Goal: Information Seeking & Learning: Find specific fact

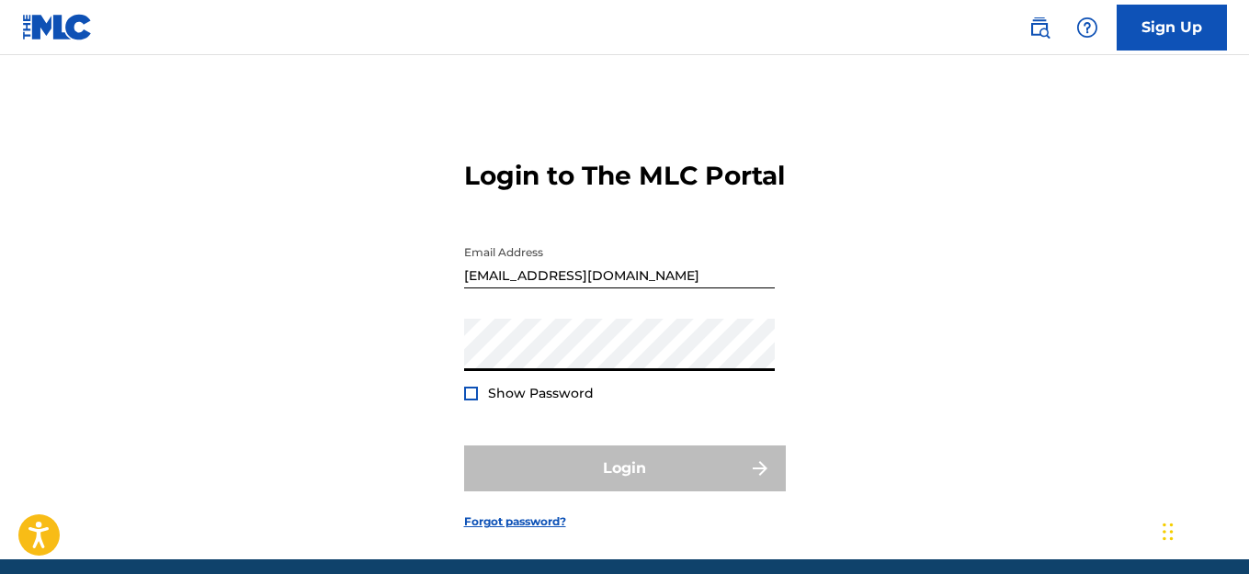
type input "[EMAIL_ADDRESS][DOMAIN_NAME]"
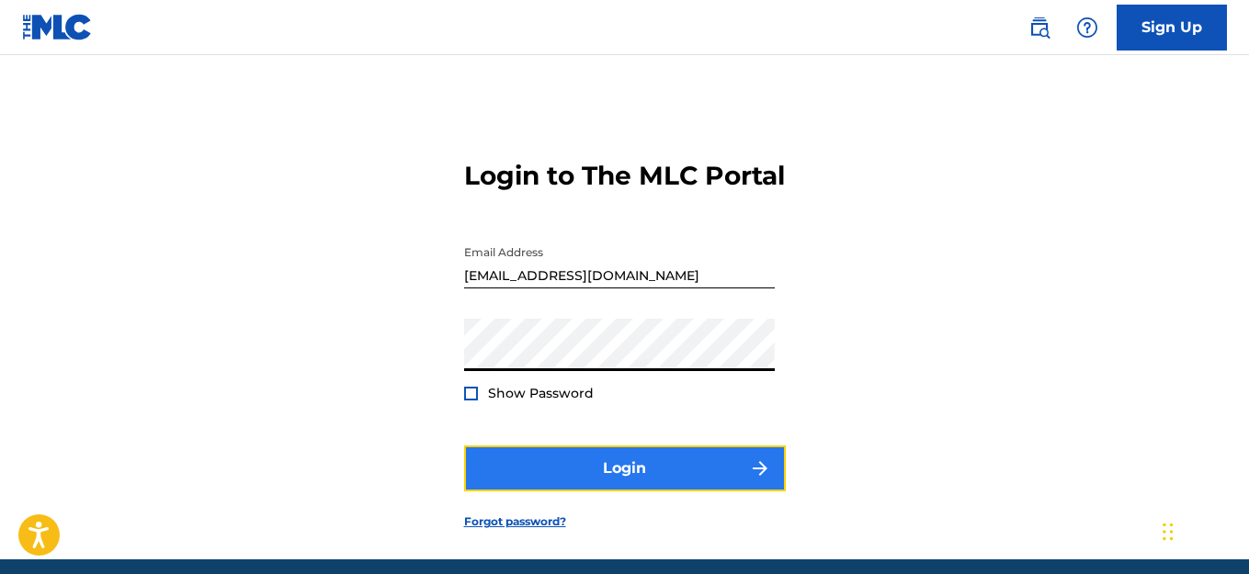
click at [546, 461] on button "Login" at bounding box center [625, 469] width 322 height 46
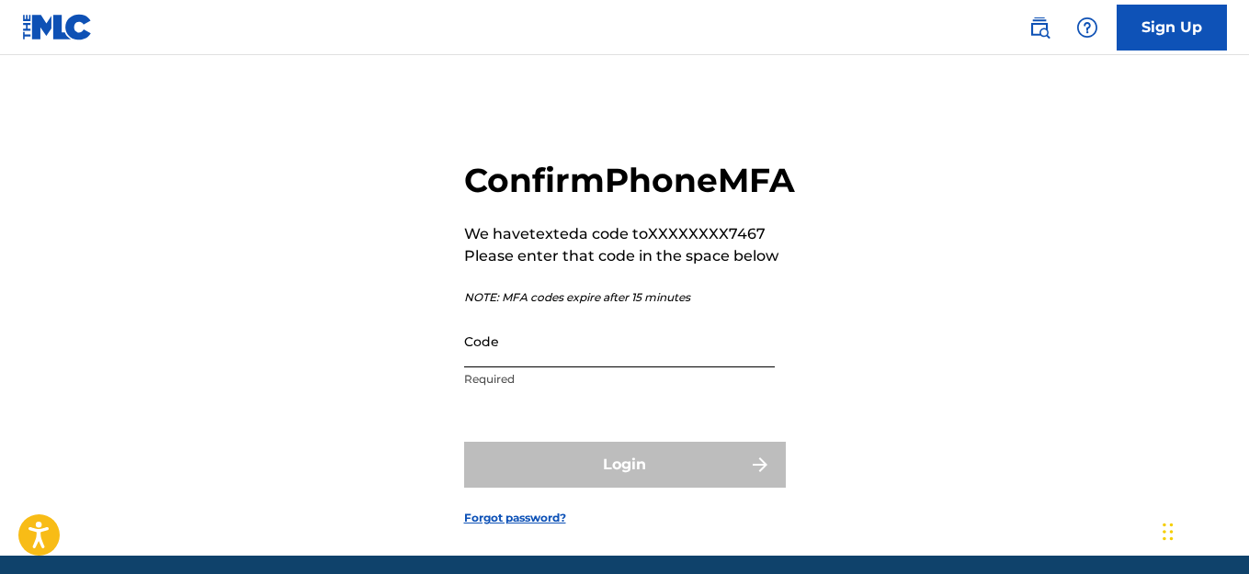
click at [549, 368] on input "Code" at bounding box center [619, 341] width 311 height 52
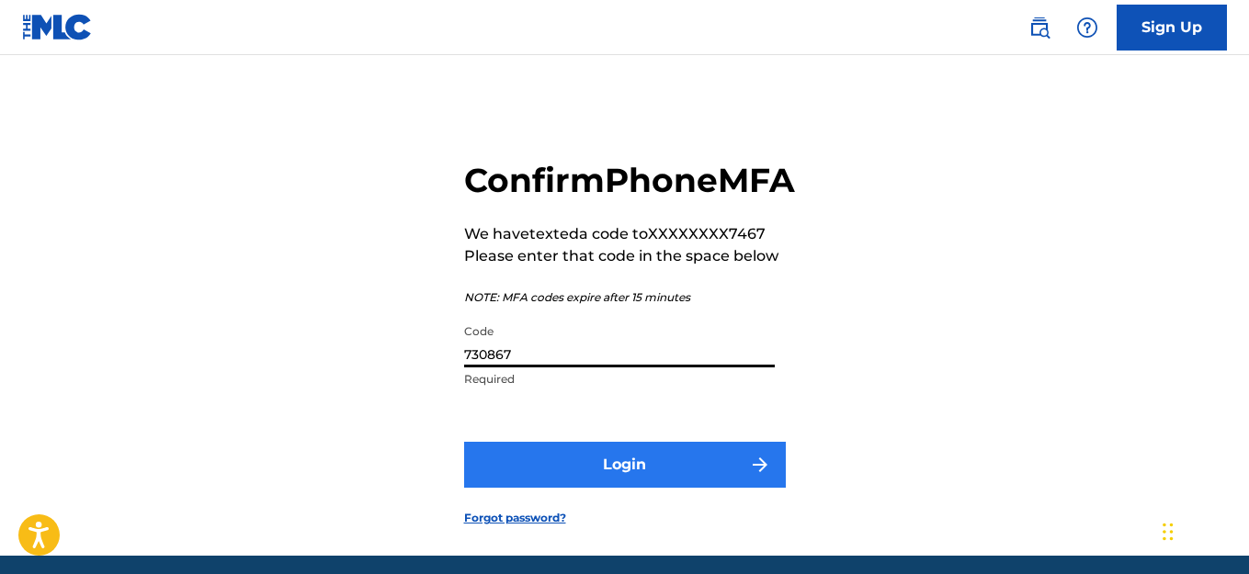
type input "730867"
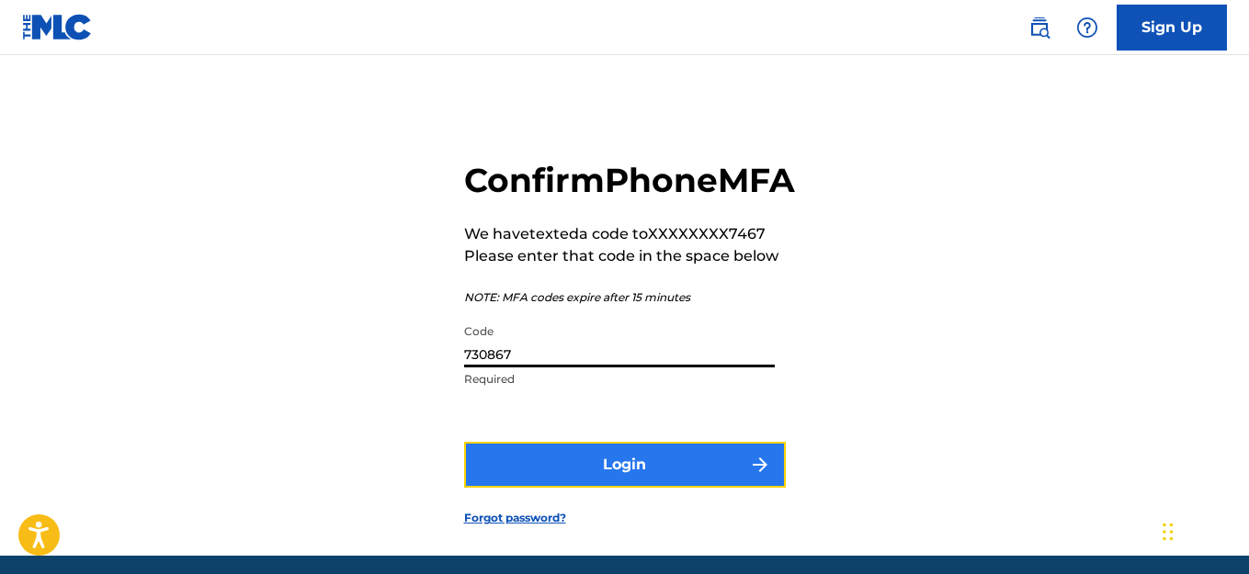
click at [583, 488] on button "Login" at bounding box center [625, 465] width 322 height 46
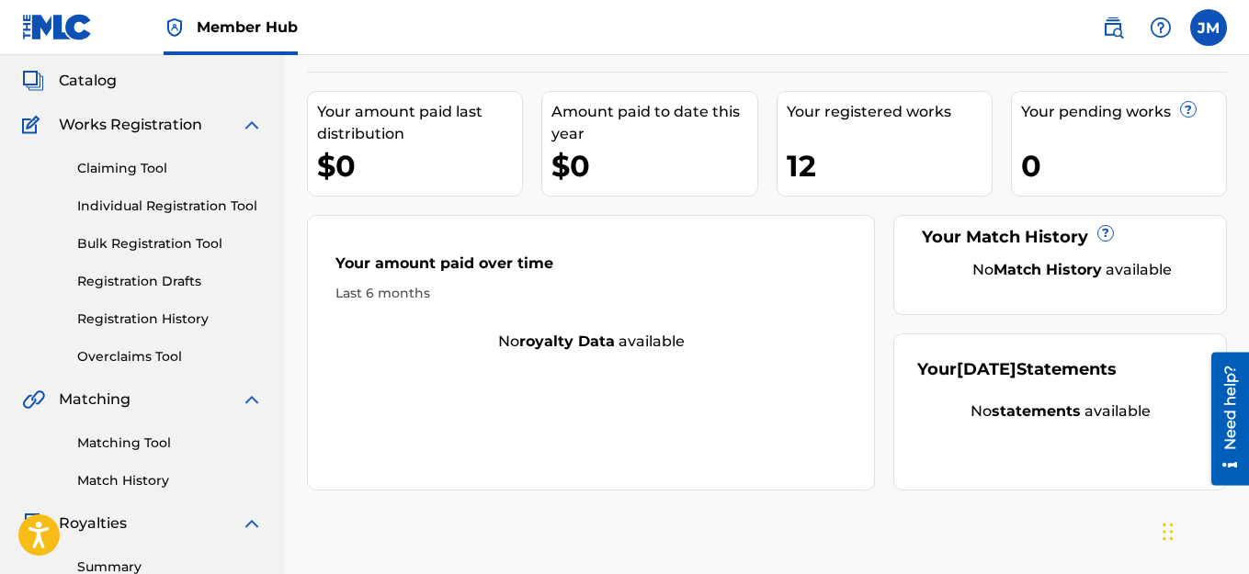
scroll to position [98, 0]
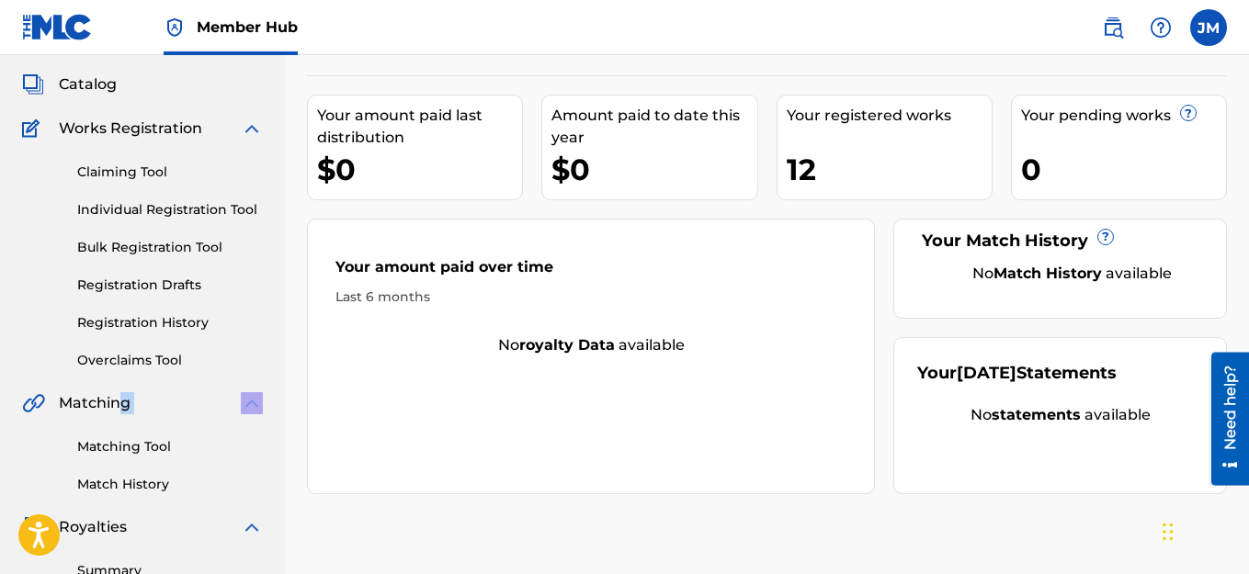
drag, startPoint x: 118, startPoint y: 407, endPoint x: 255, endPoint y: 406, distance: 137.8
click at [255, 406] on div "Matching" at bounding box center [142, 403] width 241 height 22
click at [106, 450] on link "Matching Tool" at bounding box center [170, 446] width 186 height 19
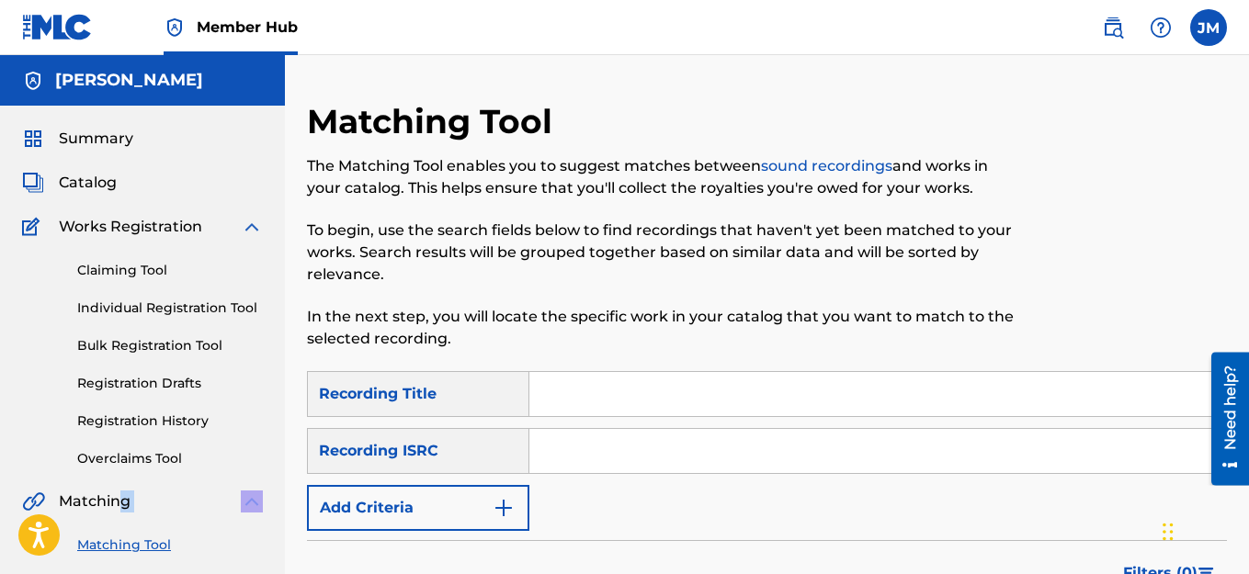
click at [559, 394] on input "Search Form" at bounding box center [877, 394] width 697 height 44
type input "WHAT'S REAL RECORDS? AMEANPROMOYIONTEAM LEAV-A-LEGACY ENT"
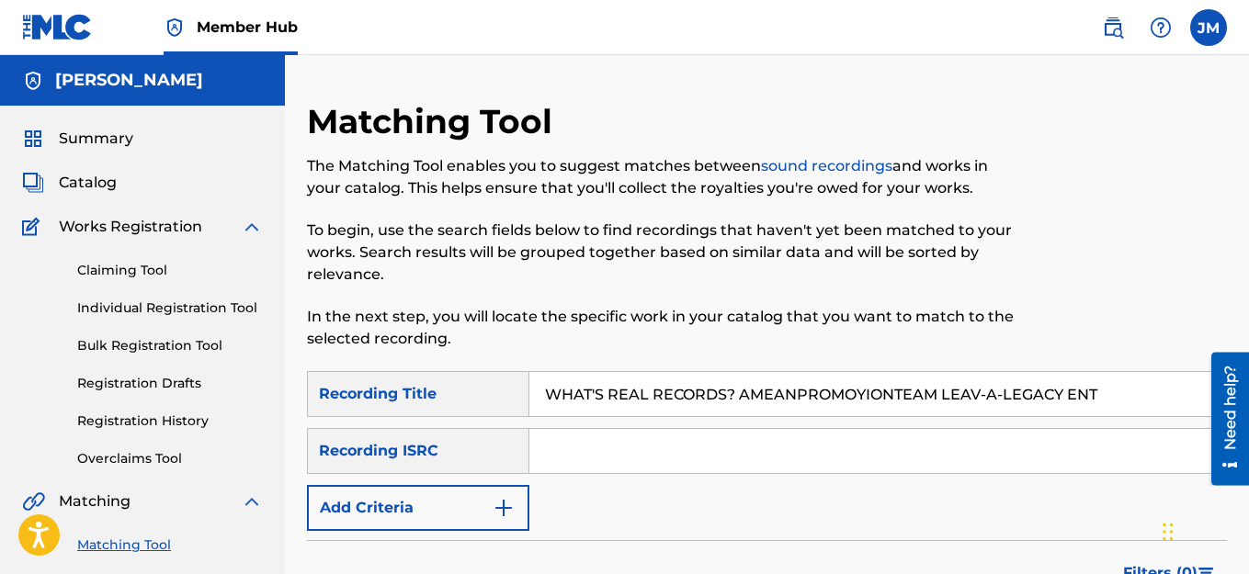
click at [468, 459] on div "Recording ISRC" at bounding box center [418, 451] width 222 height 46
click at [470, 459] on div "Recording ISRC" at bounding box center [418, 451] width 222 height 46
click at [565, 455] on input "Search Form" at bounding box center [877, 451] width 697 height 44
click at [670, 457] on input "Search Form" at bounding box center [877, 451] width 697 height 44
drag, startPoint x: 1226, startPoint y: 401, endPoint x: 1236, endPoint y: 439, distance: 39.9
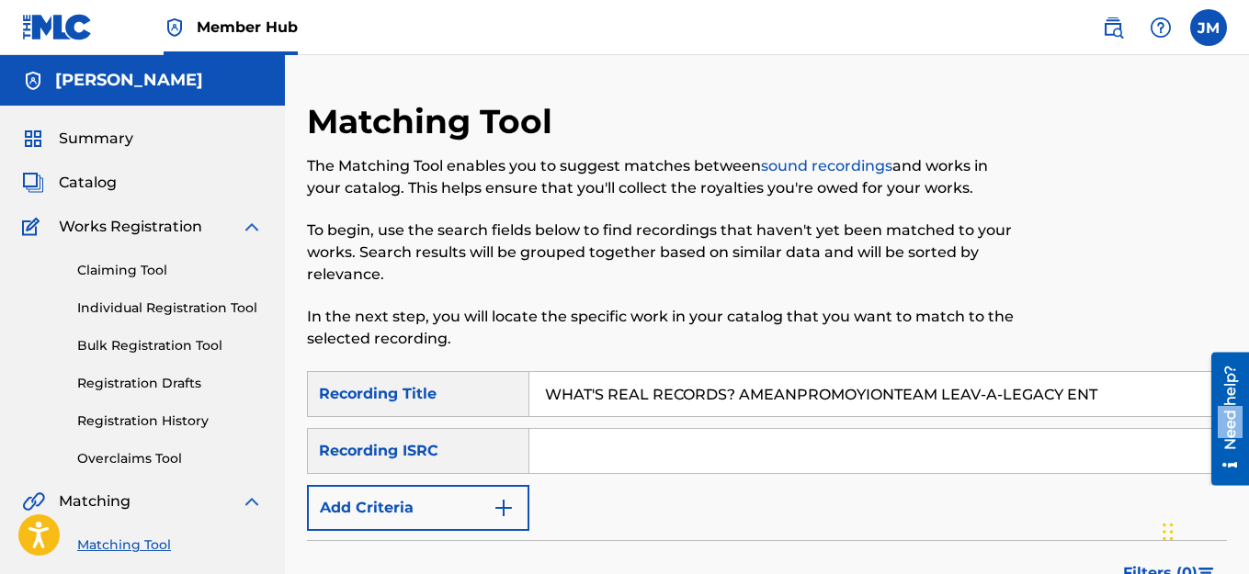
click at [1236, 439] on div "Need help?" at bounding box center [1230, 407] width 25 height 85
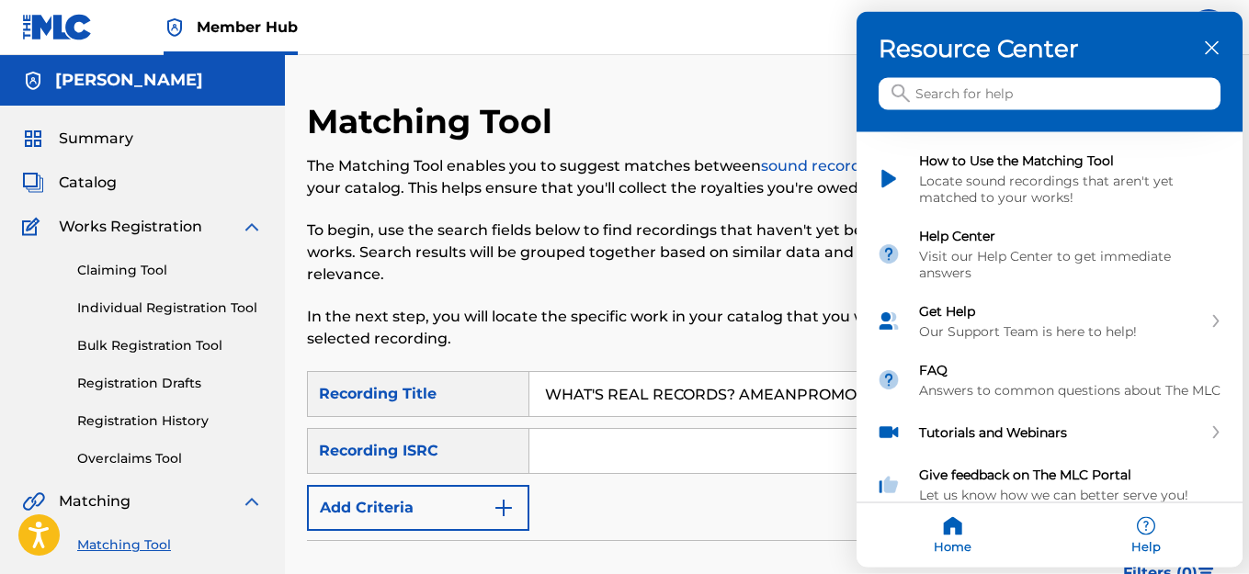
drag, startPoint x: 39, startPoint y: 87, endPoint x: 1254, endPoint y: 318, distance: 1237.4
click at [1248, 318] on html "Need help? Resource Center Help Get the help you need from our knowledge base N…" at bounding box center [624, 287] width 1249 height 574
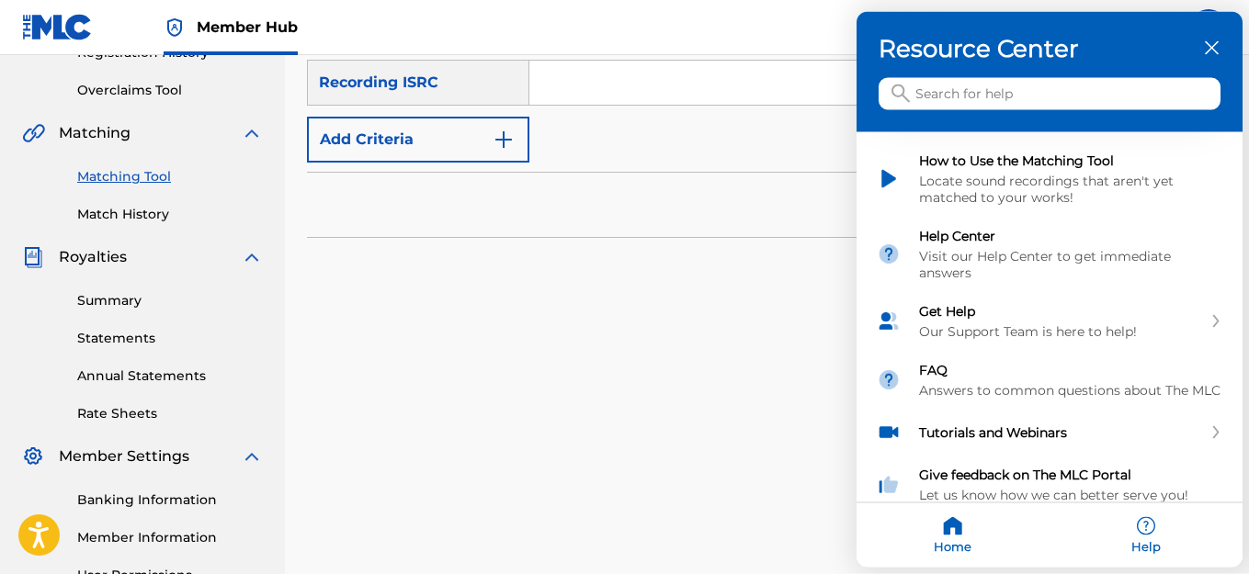
scroll to position [382, 0]
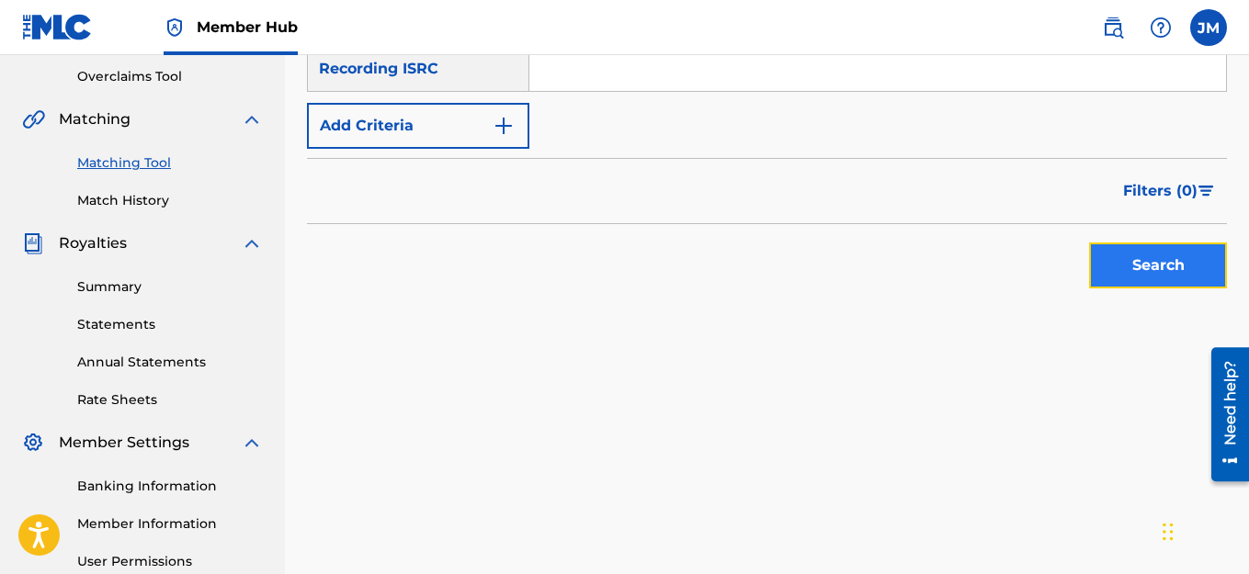
click at [1146, 278] on button "Search" at bounding box center [1158, 266] width 138 height 46
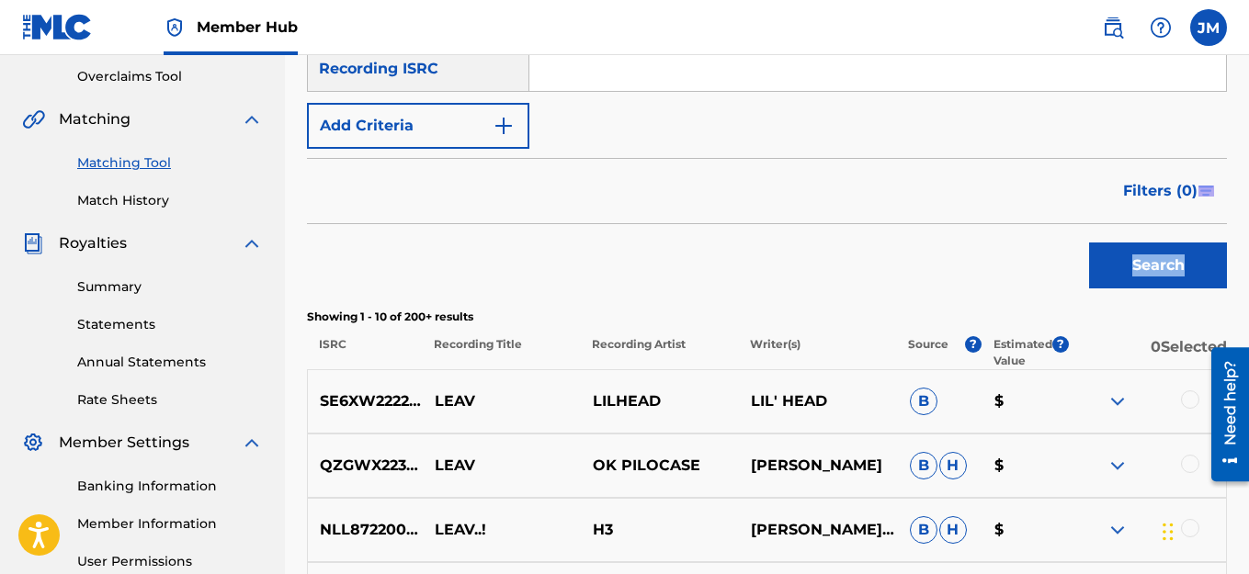
drag, startPoint x: 1247, startPoint y: 260, endPoint x: 1253, endPoint y: 186, distance: 74.7
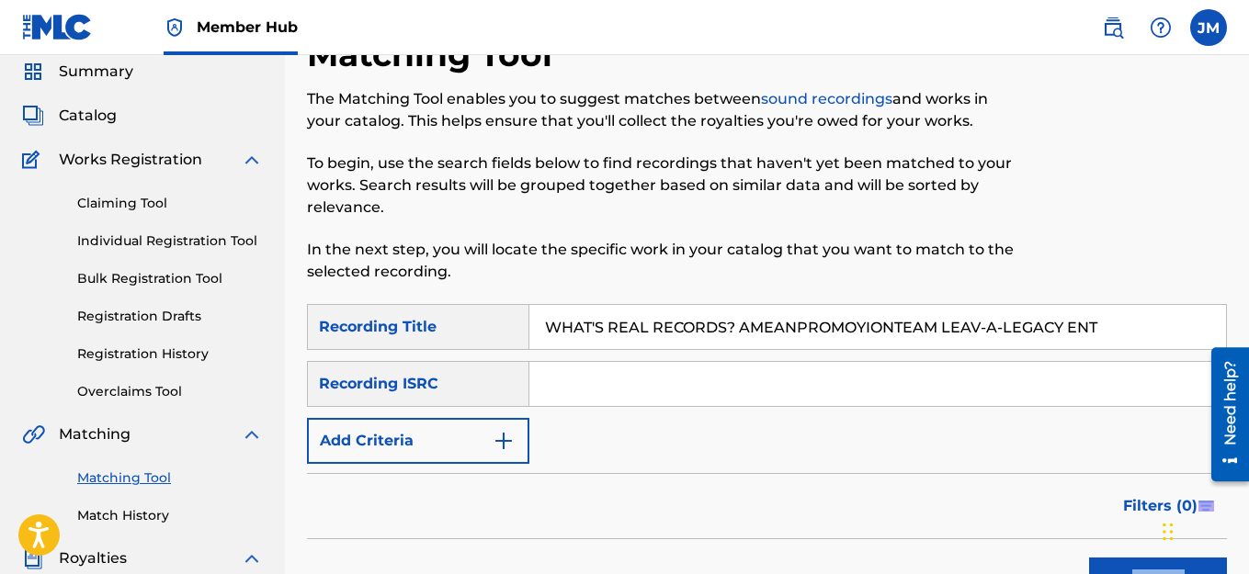
scroll to position [62, 0]
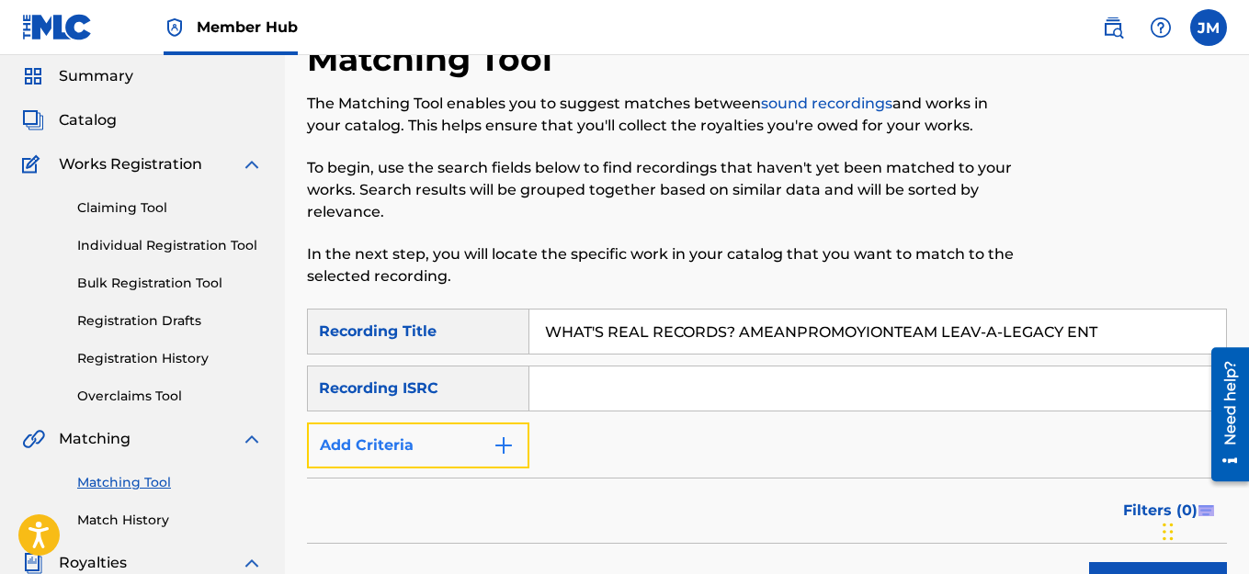
click at [471, 452] on button "Add Criteria" at bounding box center [418, 446] width 222 height 46
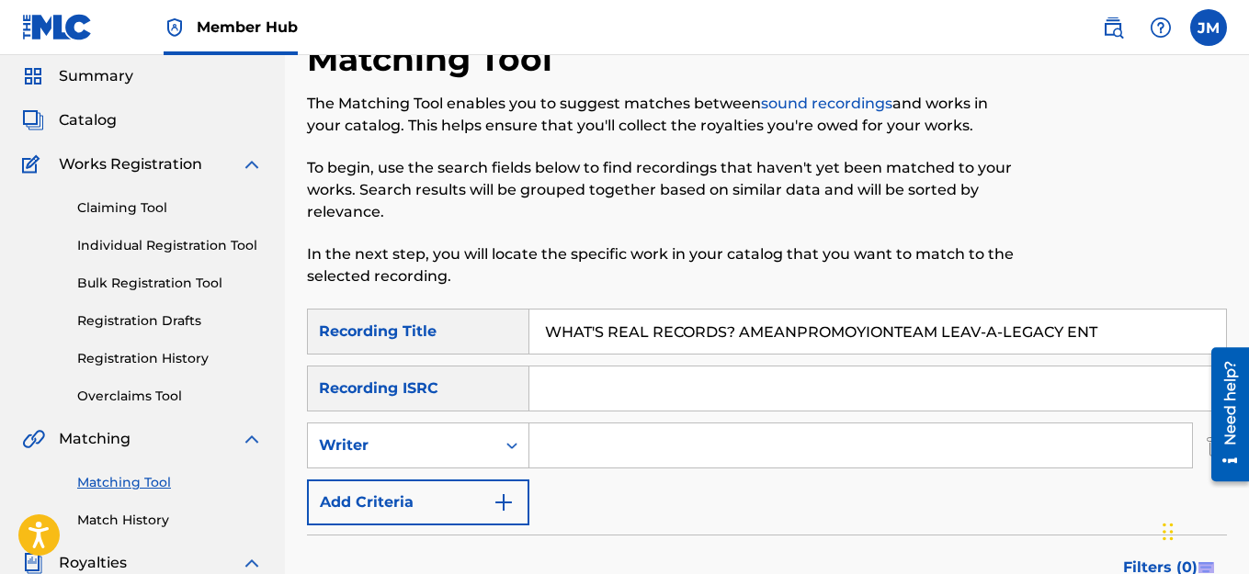
click at [558, 451] on input "Search Form" at bounding box center [860, 446] width 663 height 44
click at [558, 453] on input "Search Form" at bounding box center [860, 446] width 663 height 44
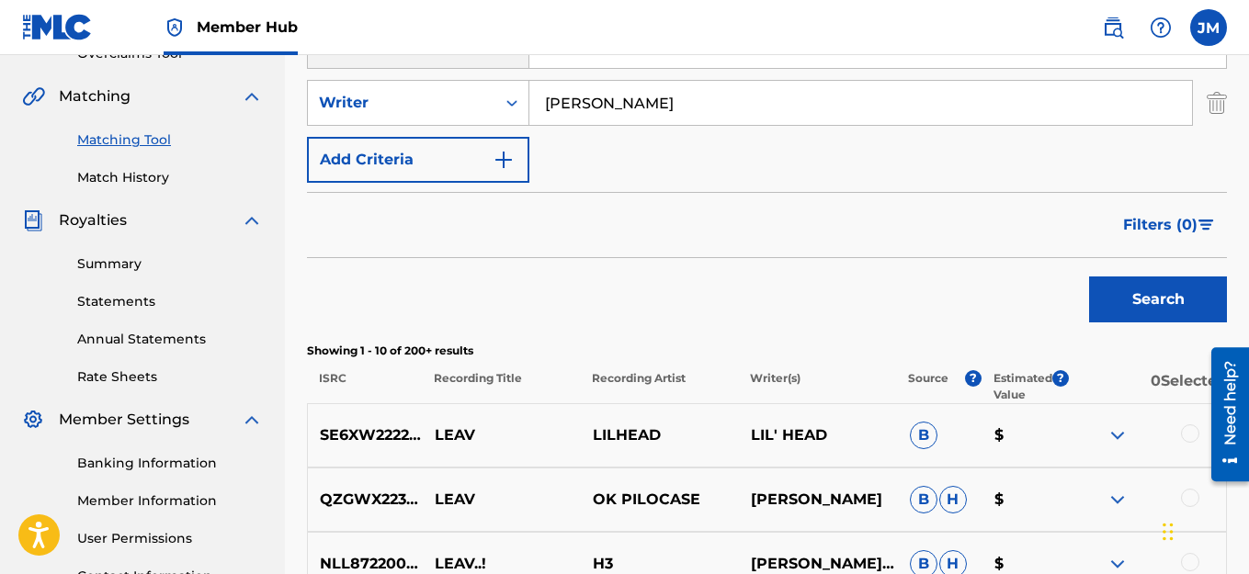
scroll to position [416, 0]
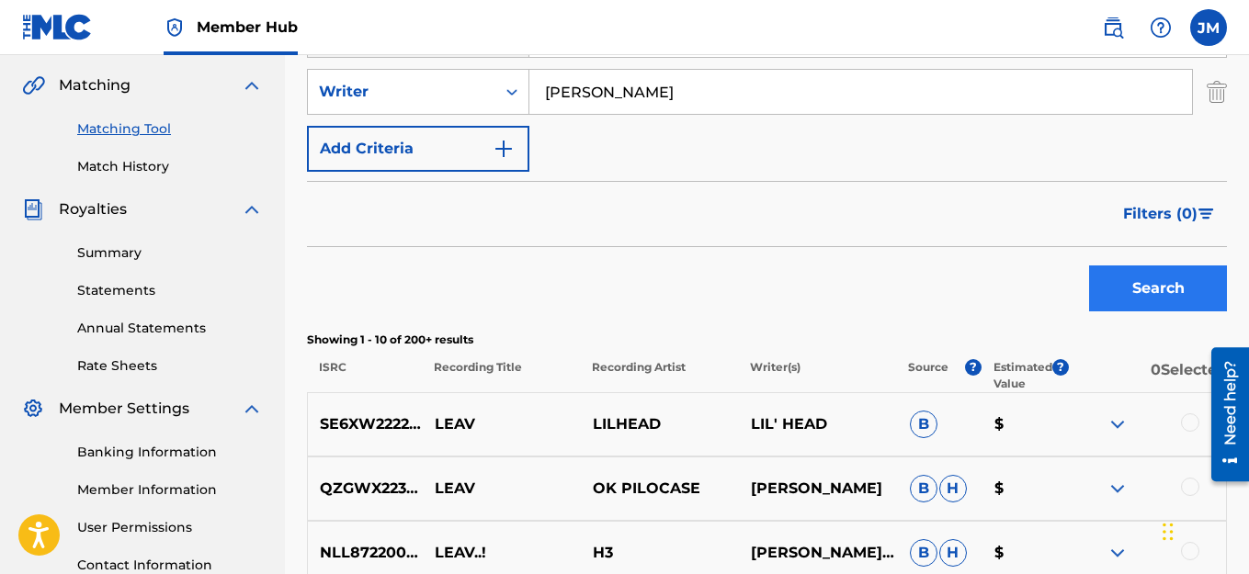
type input "[PERSON_NAME]"
click at [1188, 290] on button "Search" at bounding box center [1158, 289] width 138 height 46
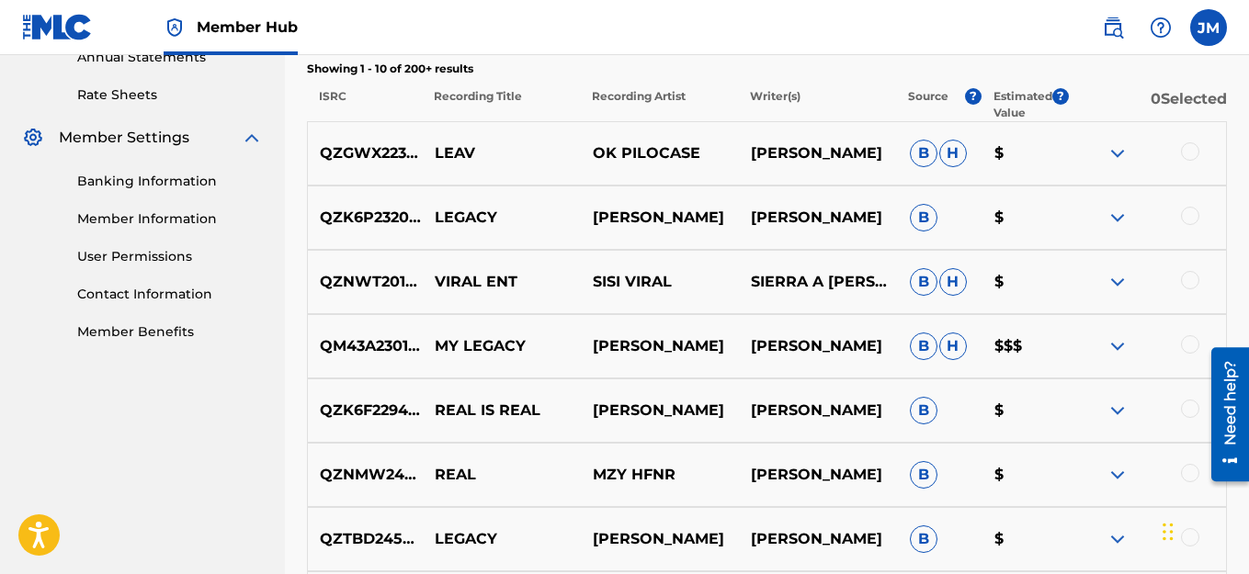
scroll to position [683, 0]
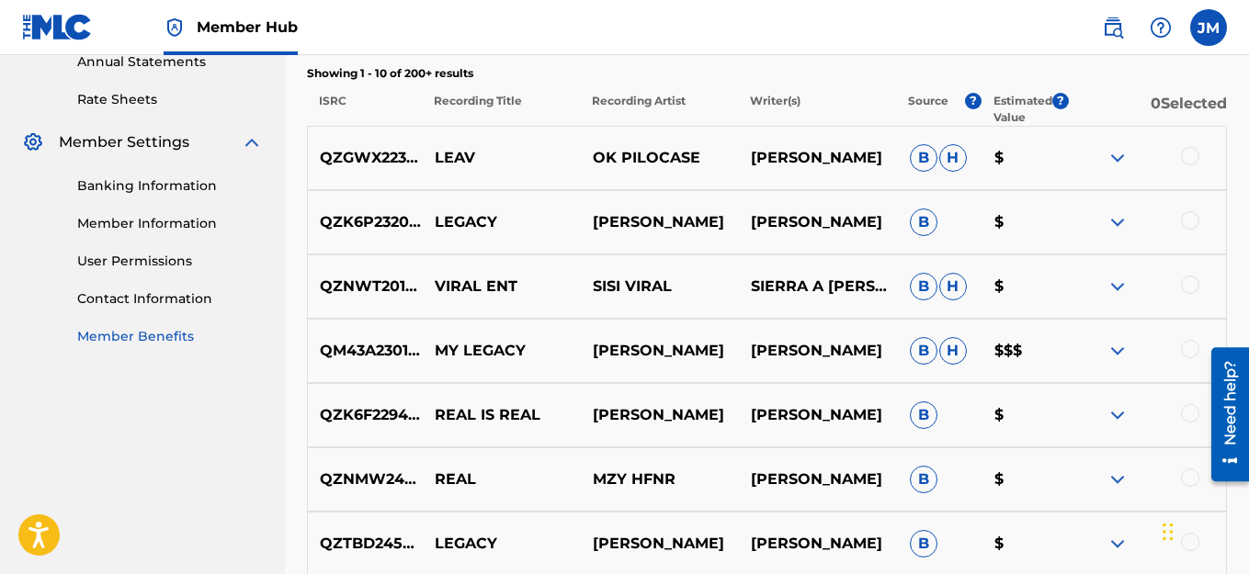
click at [135, 336] on link "Member Benefits" at bounding box center [170, 336] width 186 height 19
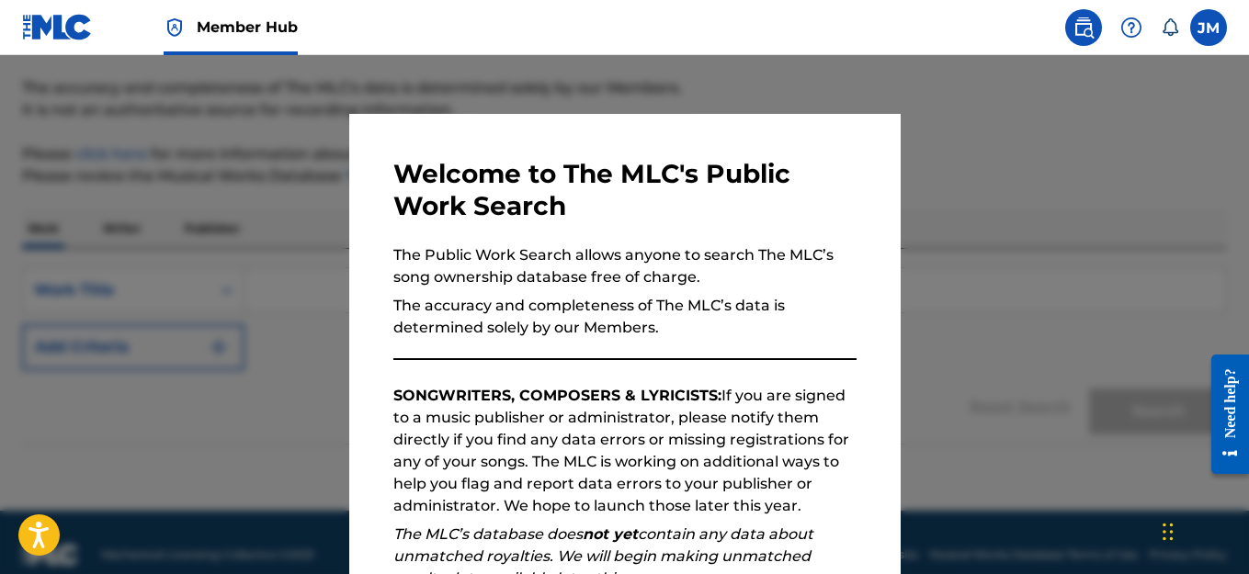
scroll to position [166, 0]
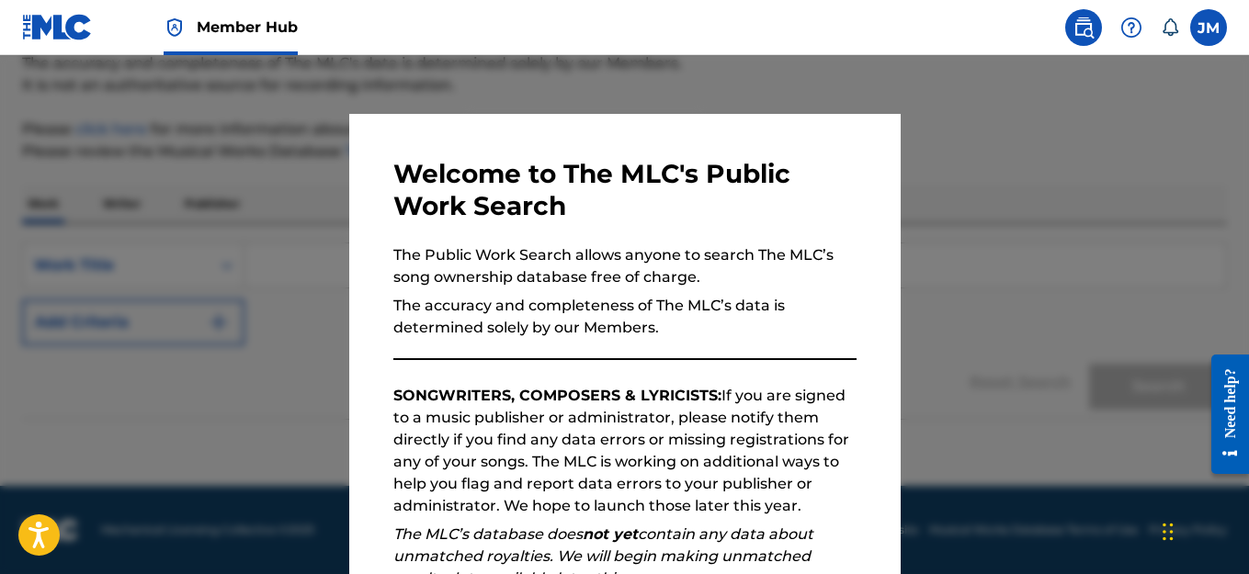
click at [791, 258] on p "The Public Work Search allows anyone to search The MLC’s song ownership databas…" at bounding box center [624, 266] width 463 height 44
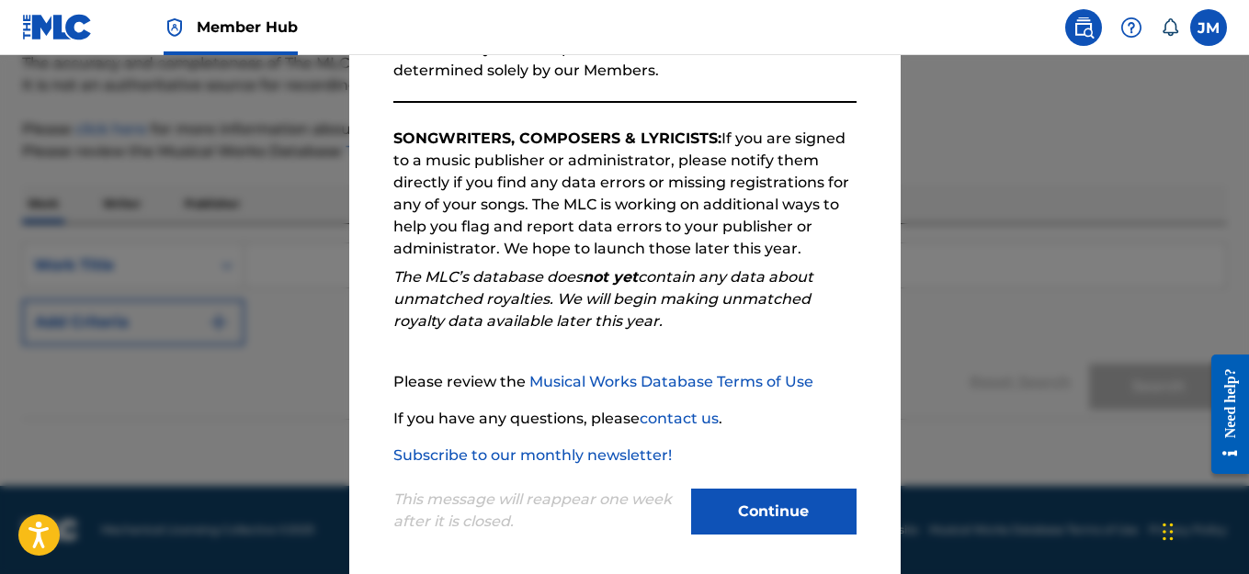
scroll to position [266, 0]
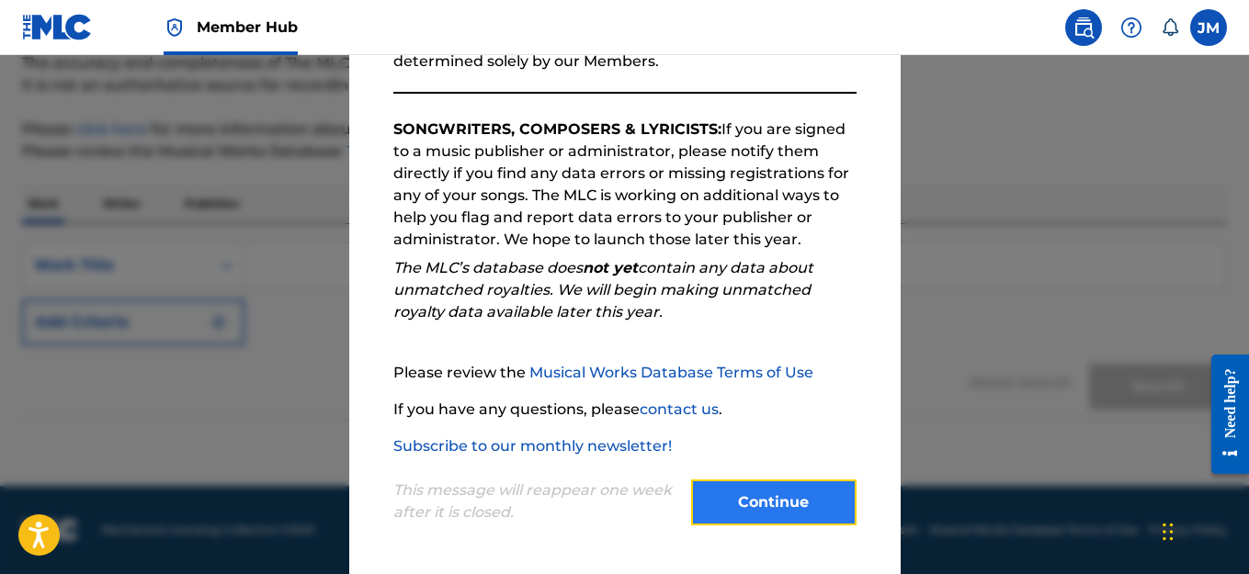
click at [767, 496] on button "Continue" at bounding box center [773, 503] width 165 height 46
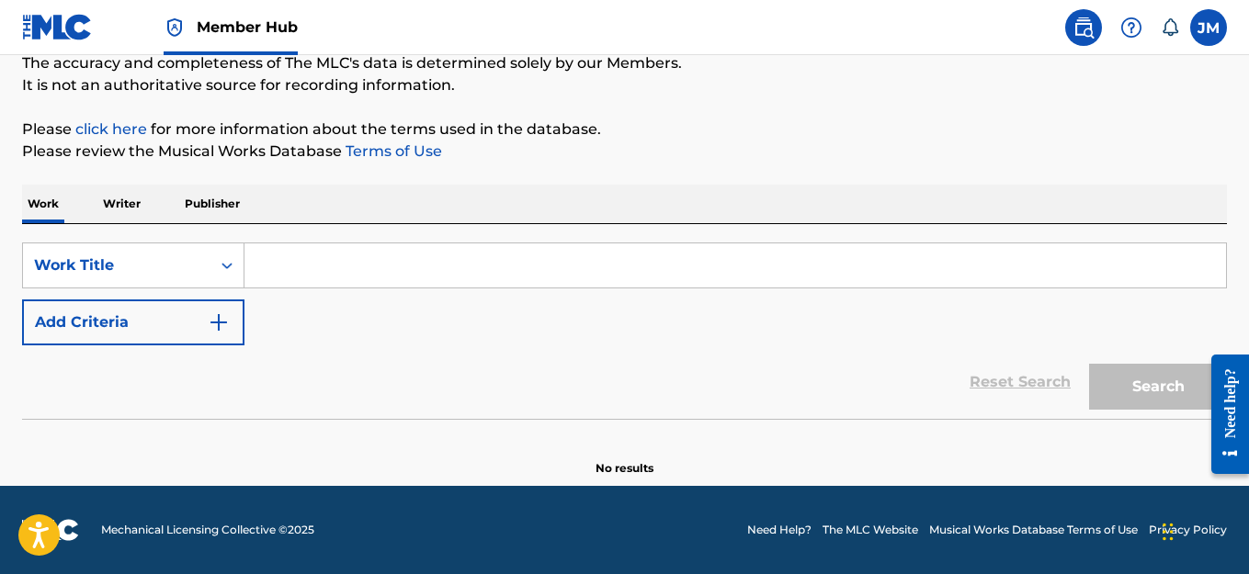
click at [266, 276] on input "Search Form" at bounding box center [734, 266] width 981 height 44
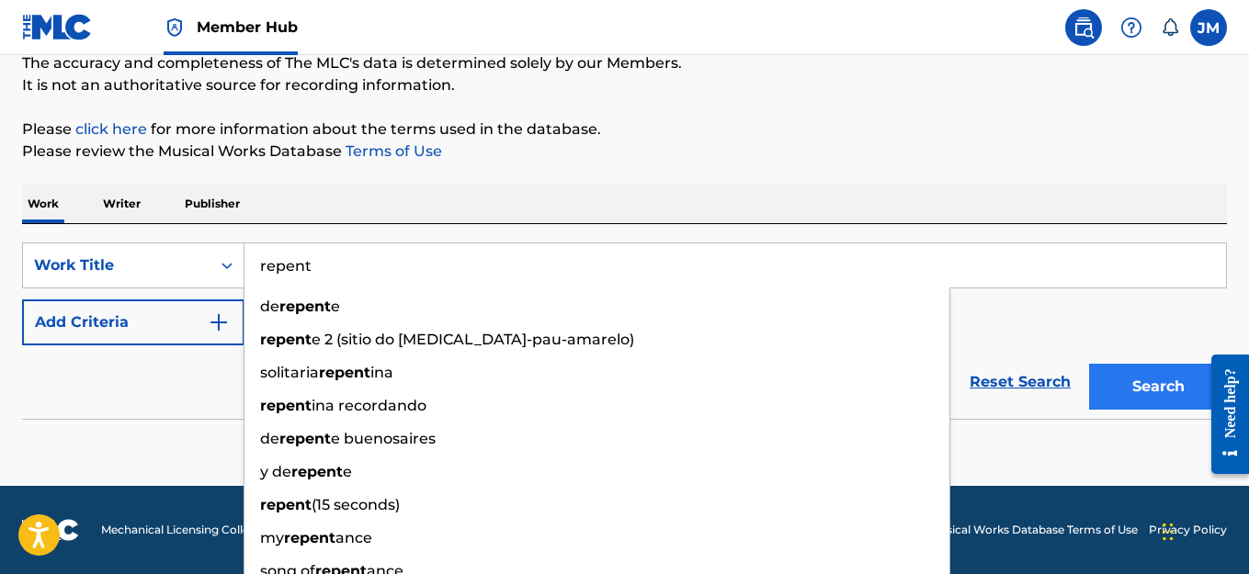
type input "repent"
click at [1124, 379] on button "Search" at bounding box center [1158, 387] width 138 height 46
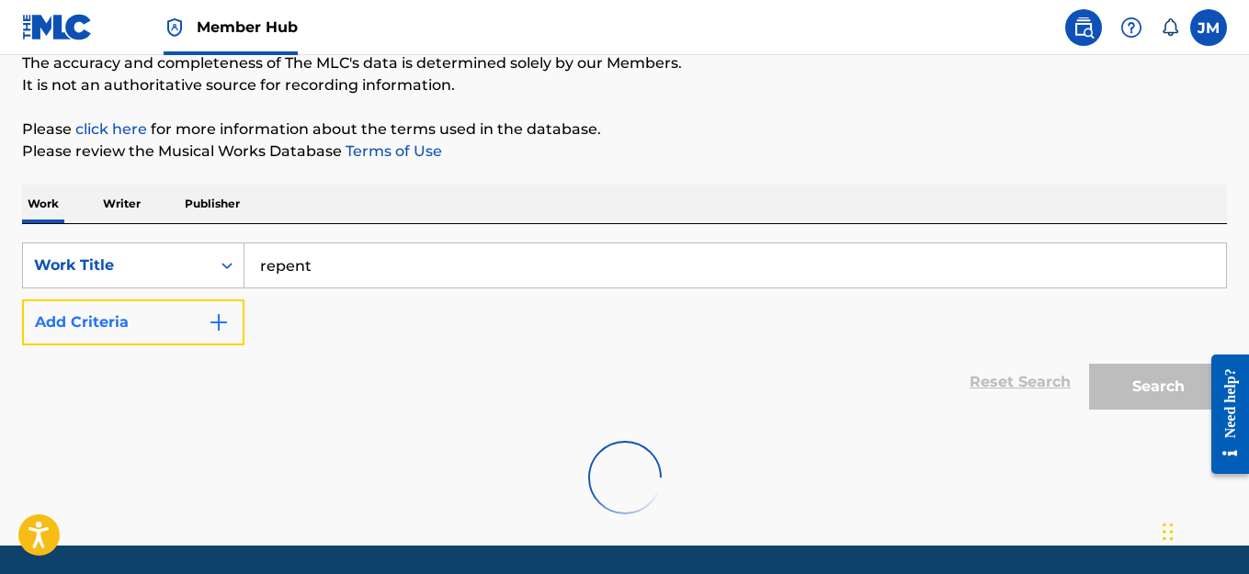
click at [215, 331] on img "Search Form" at bounding box center [219, 322] width 22 height 22
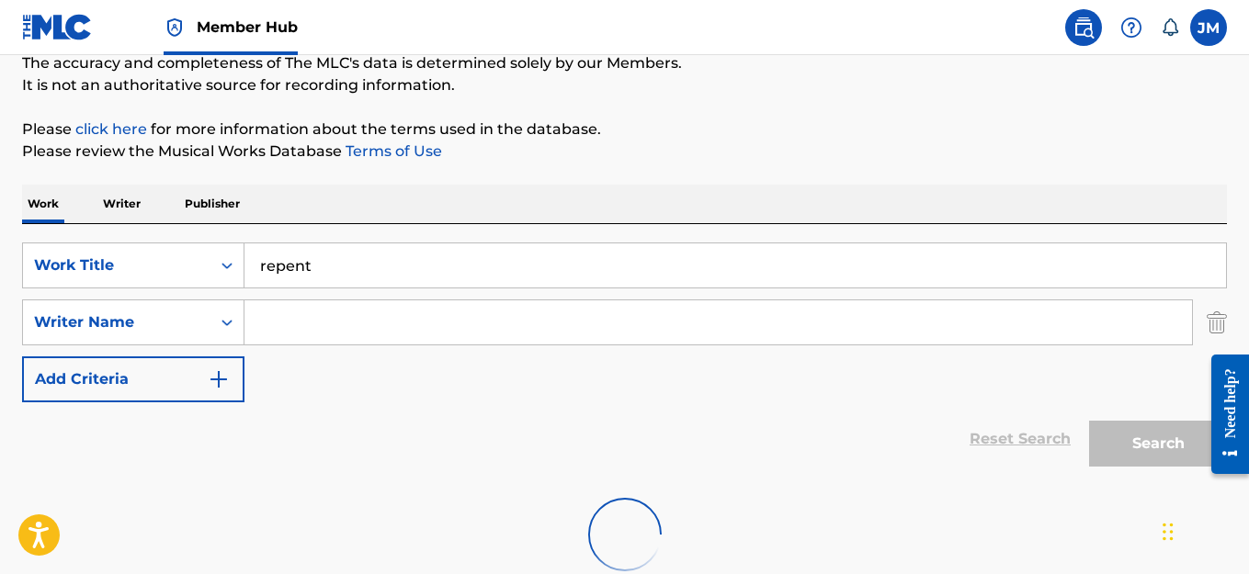
click at [301, 330] on input "Search Form" at bounding box center [717, 322] width 947 height 44
click at [333, 326] on input "jack hollis mcknight" at bounding box center [717, 322] width 947 height 44
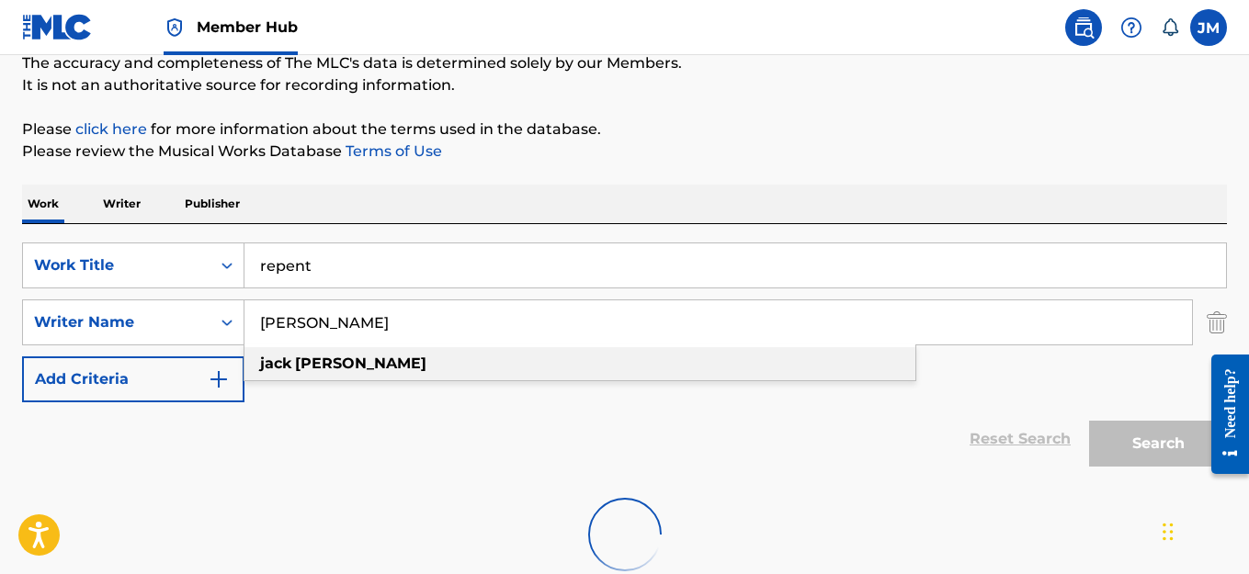
click at [331, 372] on div "jack mcknight" at bounding box center [579, 363] width 671 height 33
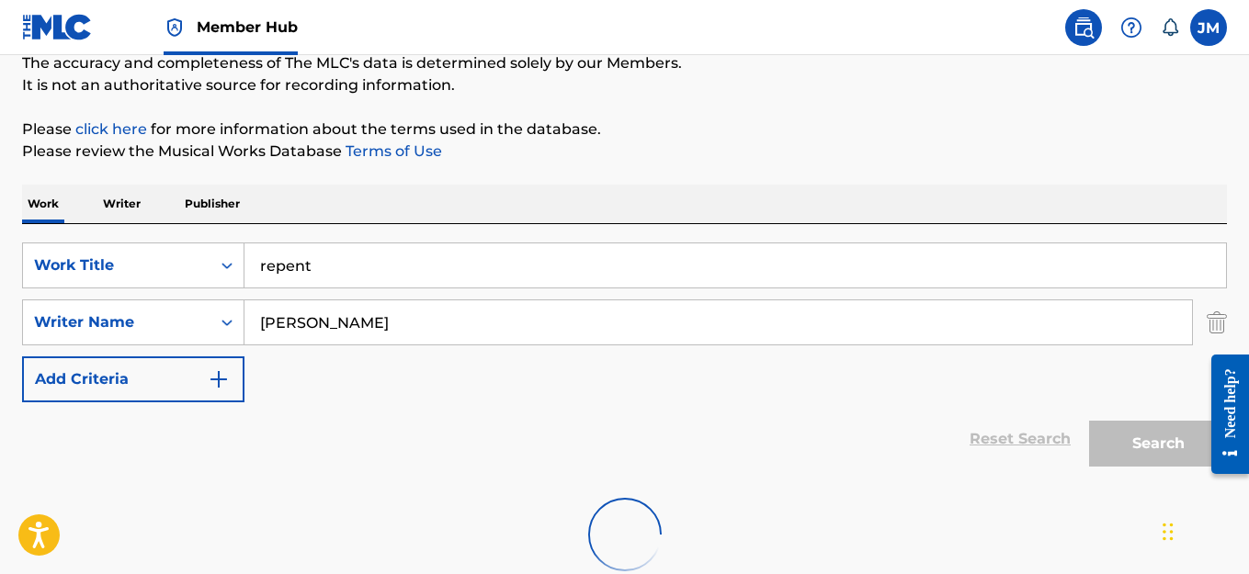
type input "[PERSON_NAME]"
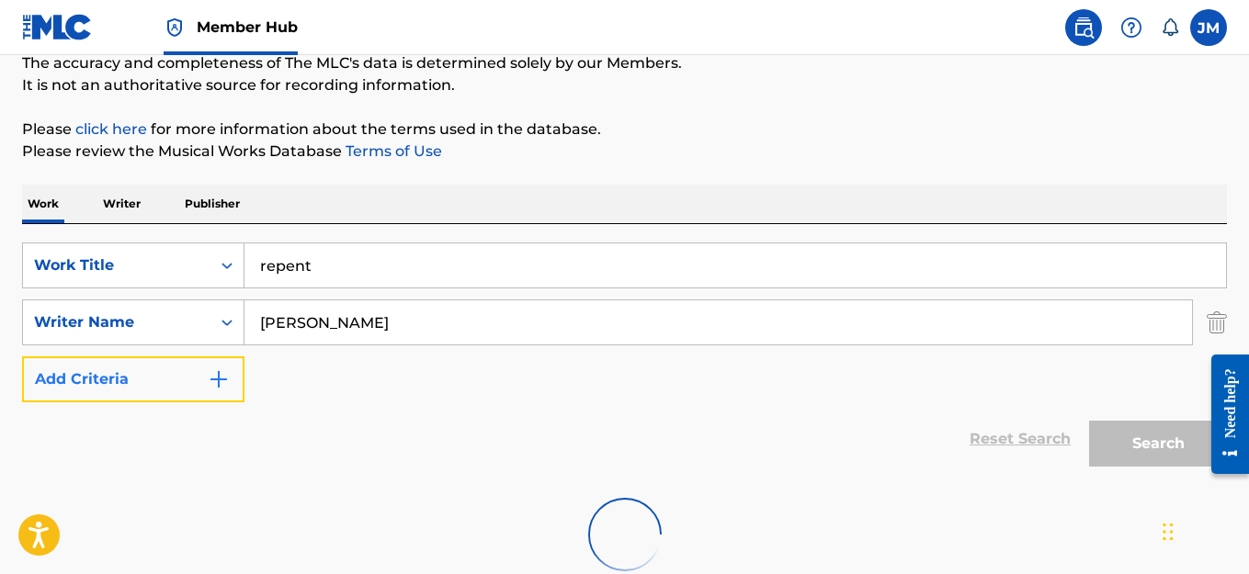
click at [222, 387] on img "Search Form" at bounding box center [219, 379] width 22 height 22
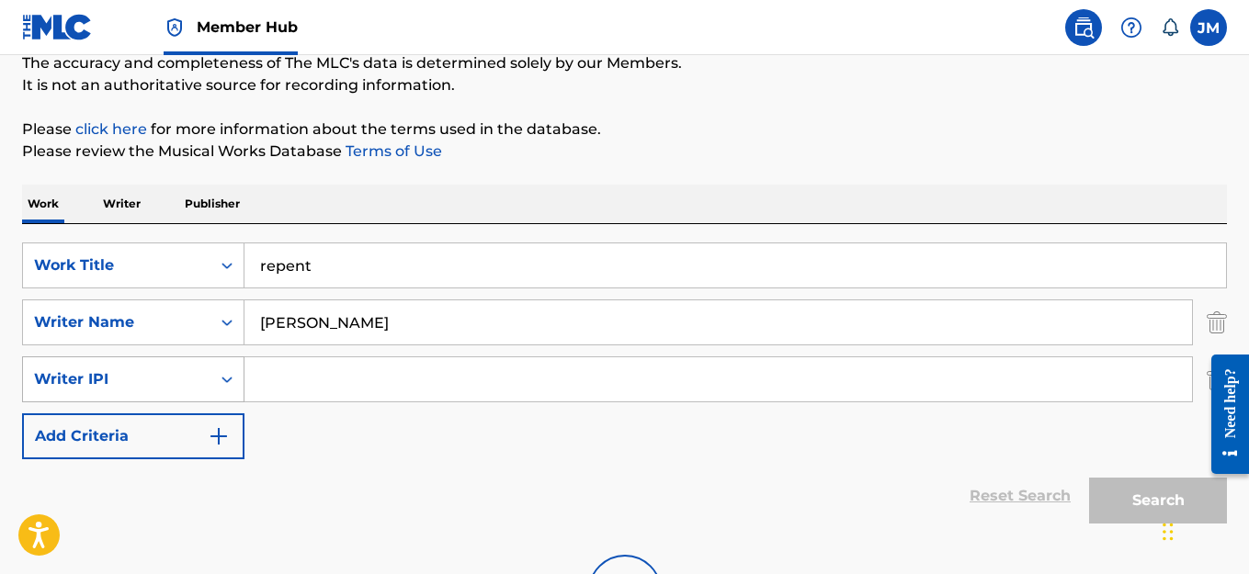
click at [224, 384] on icon "Search Form" at bounding box center [227, 379] width 18 height 18
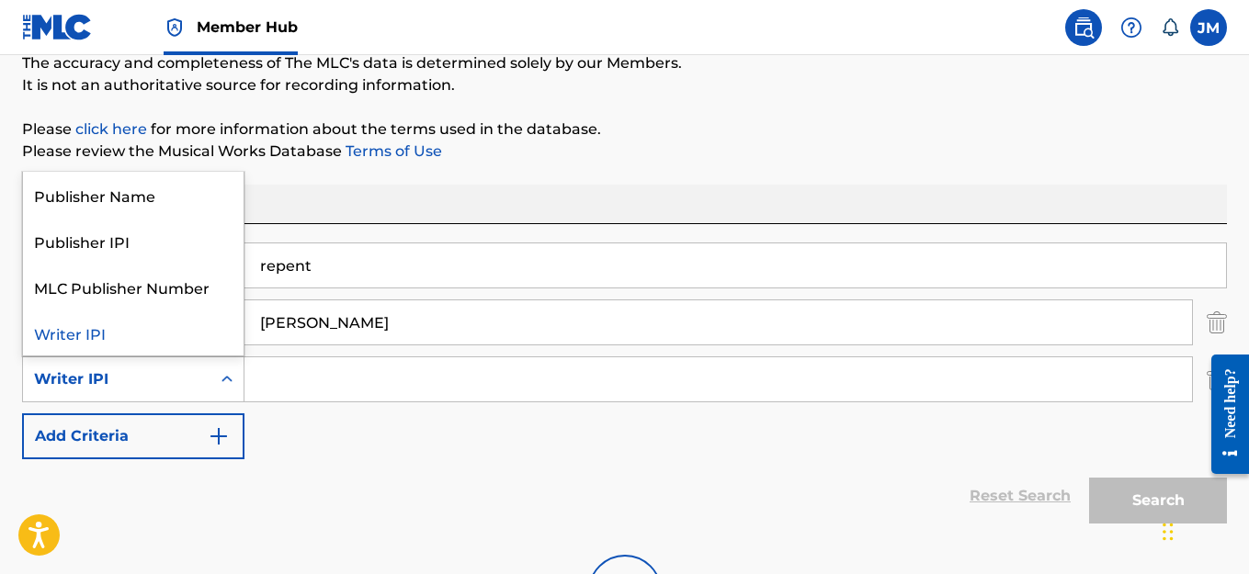
click at [223, 391] on div "Search Form" at bounding box center [226, 379] width 33 height 33
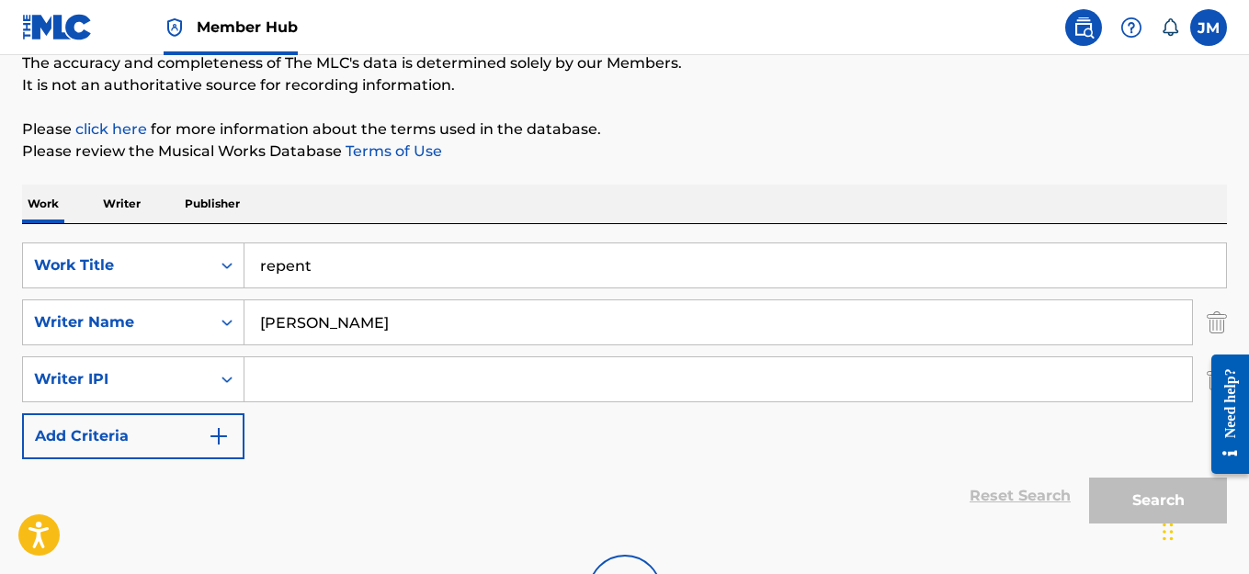
click at [225, 380] on icon "Search Form" at bounding box center [226, 380] width 11 height 6
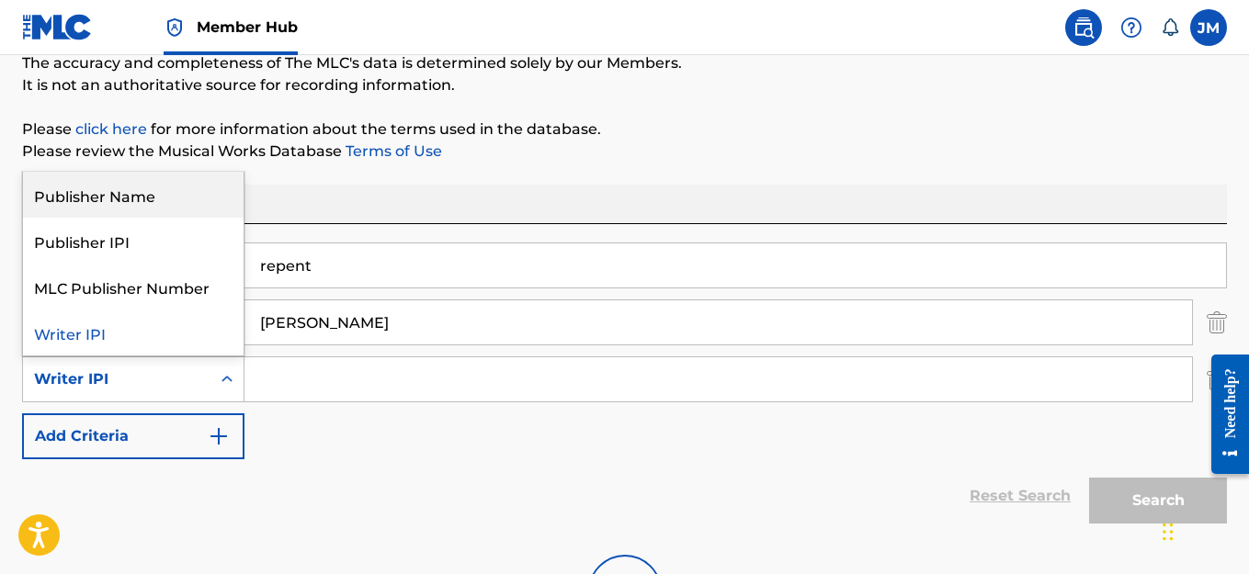
click at [167, 203] on div "Publisher Name" at bounding box center [133, 195] width 221 height 46
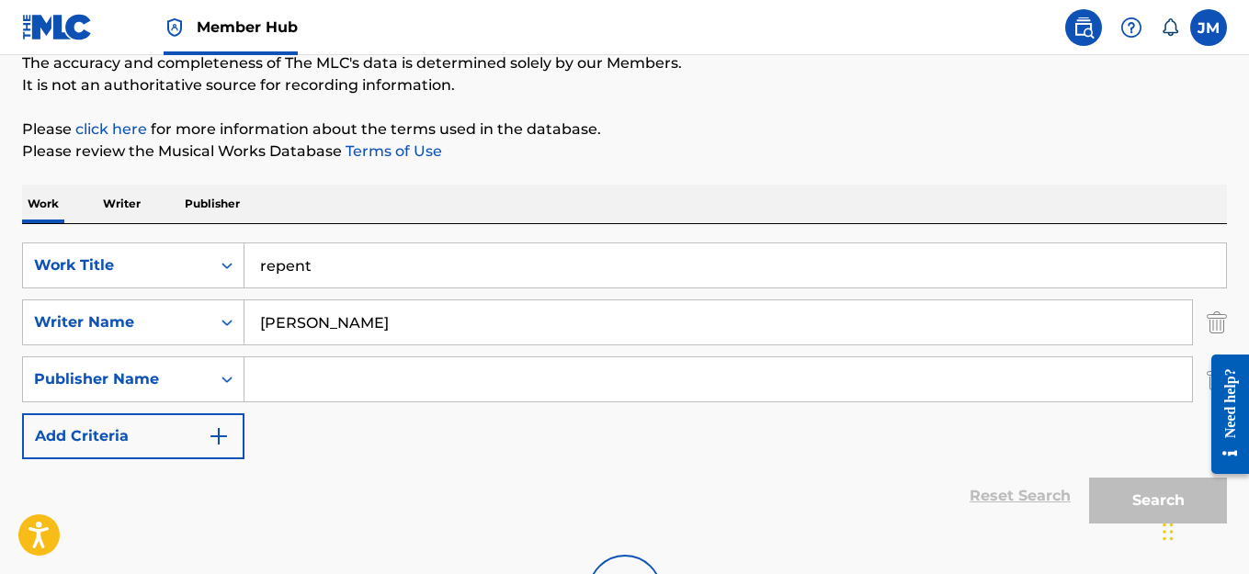
click at [278, 375] on input "Search Form" at bounding box center [717, 379] width 947 height 44
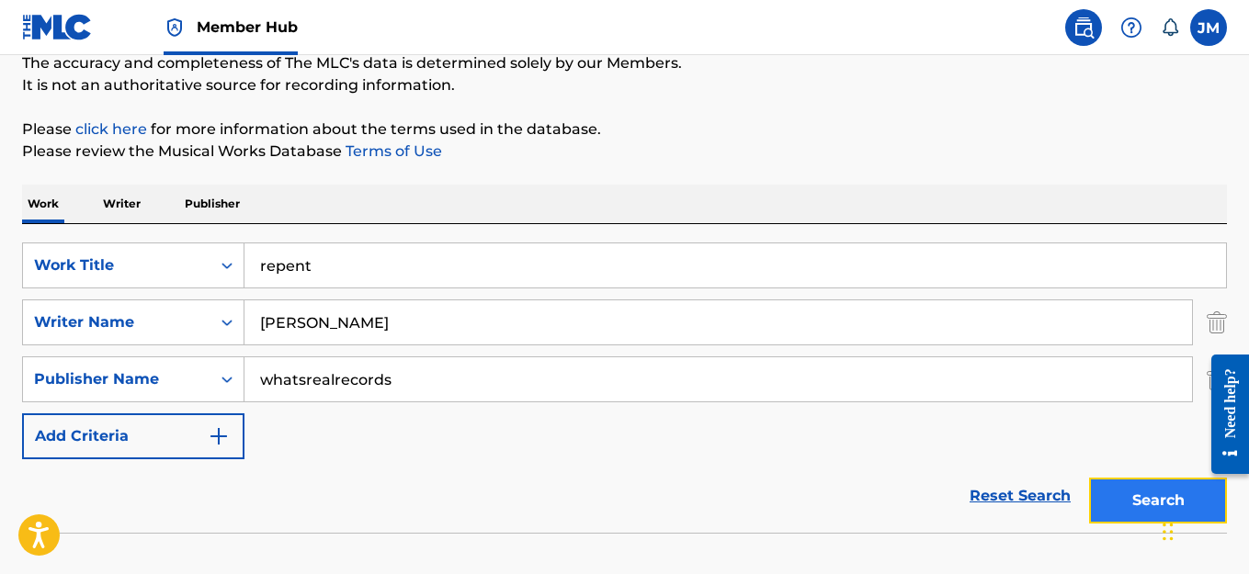
click at [1153, 495] on button "Search" at bounding box center [1158, 501] width 138 height 46
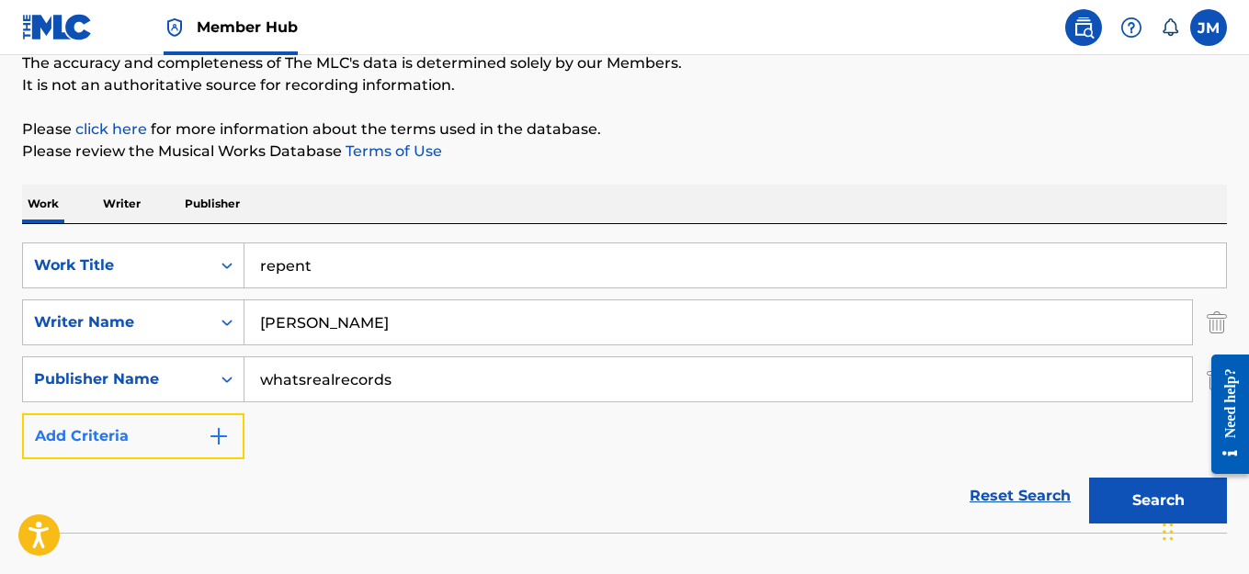
click at [232, 443] on button "Add Criteria" at bounding box center [133, 436] width 222 height 46
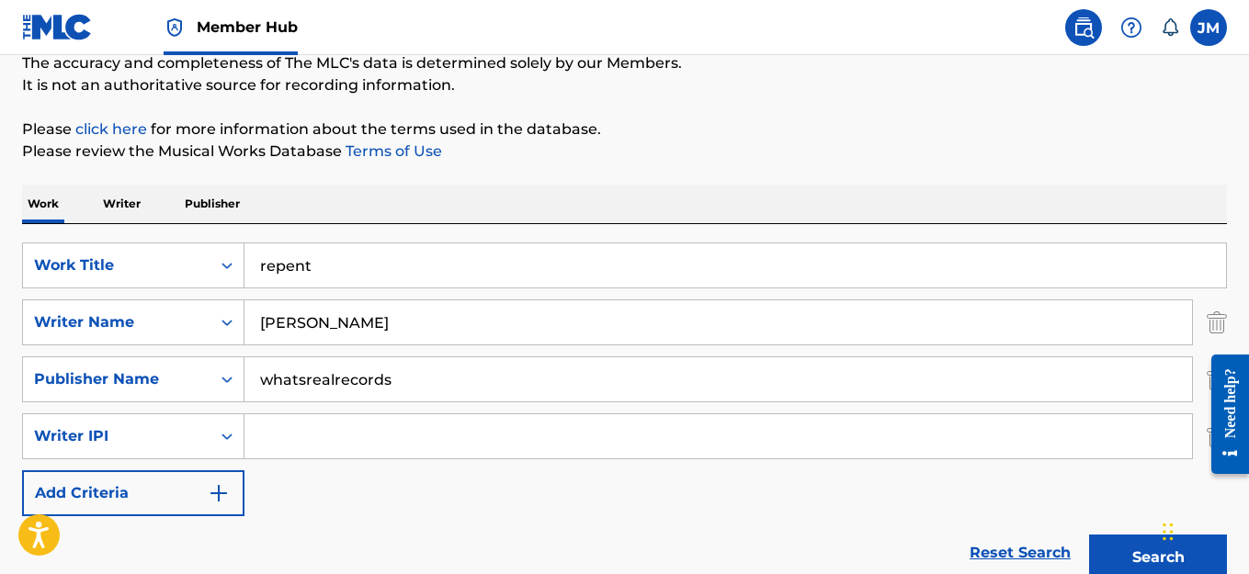
click at [276, 383] on input "whatsrealrecords" at bounding box center [717, 379] width 947 height 44
click at [389, 380] on input "whatsrealrecords" at bounding box center [717, 379] width 947 height 44
type input "w"
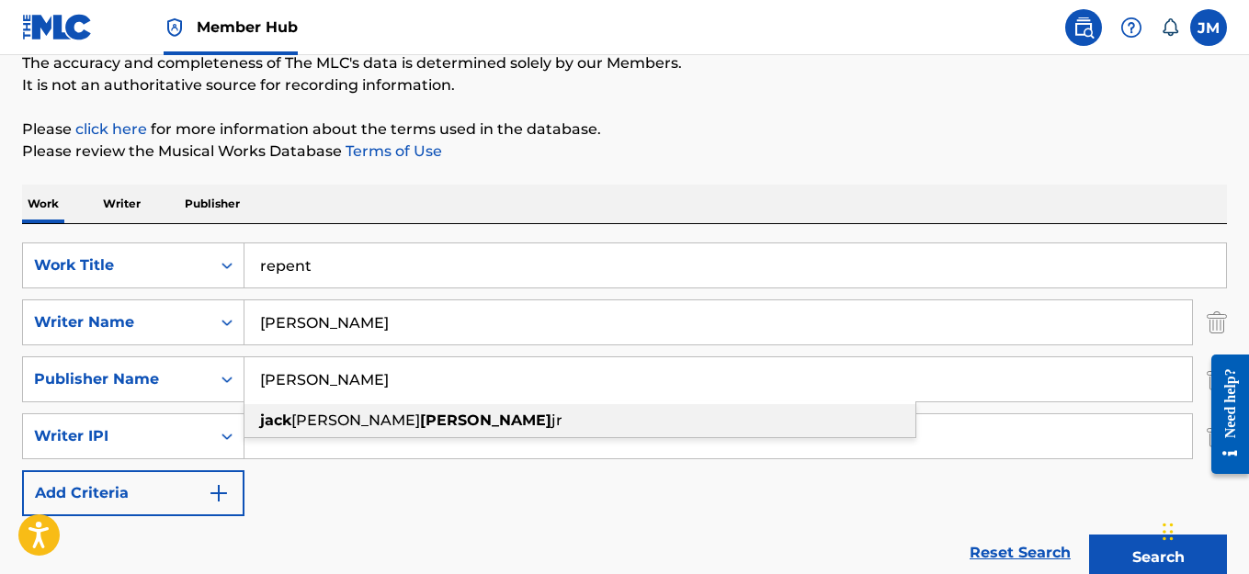
click at [420, 423] on strong "mcknight" at bounding box center [485, 420] width 131 height 17
type input "jack hollis mcknight jr"
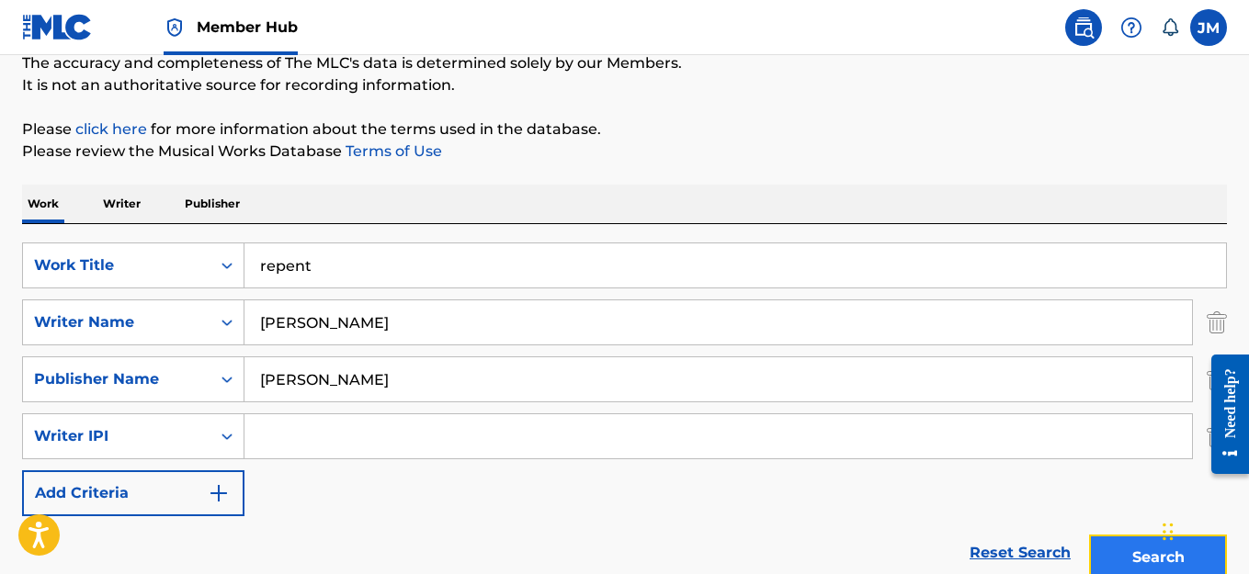
click at [1127, 556] on button "Search" at bounding box center [1158, 558] width 138 height 46
click at [133, 209] on p "Writer" at bounding box center [121, 204] width 49 height 39
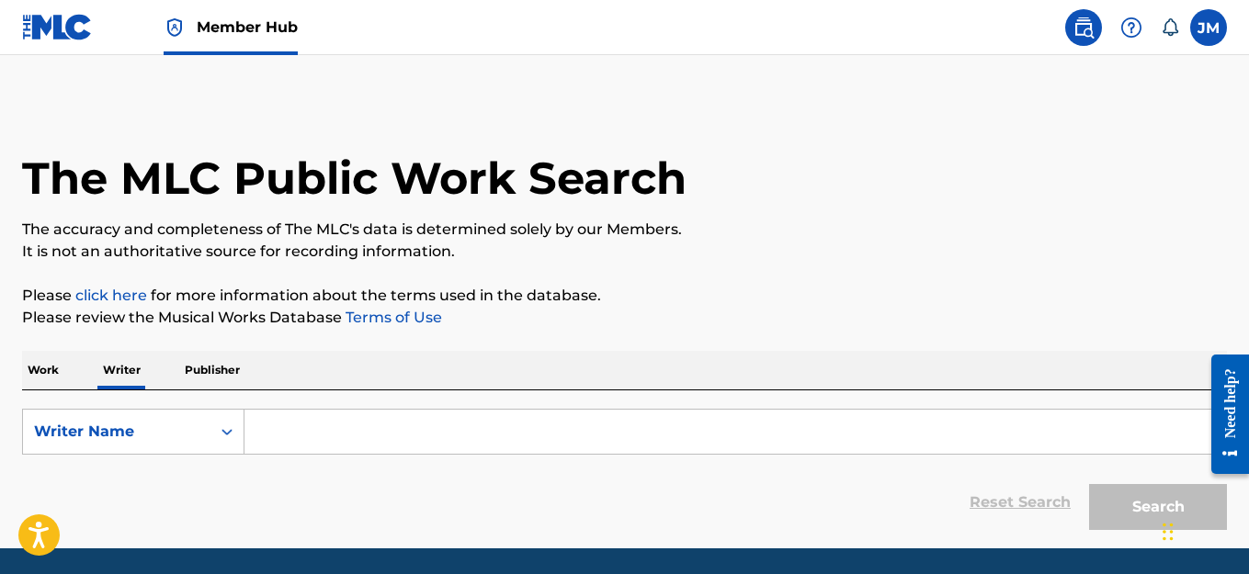
click at [297, 431] on input "Search Form" at bounding box center [734, 432] width 981 height 44
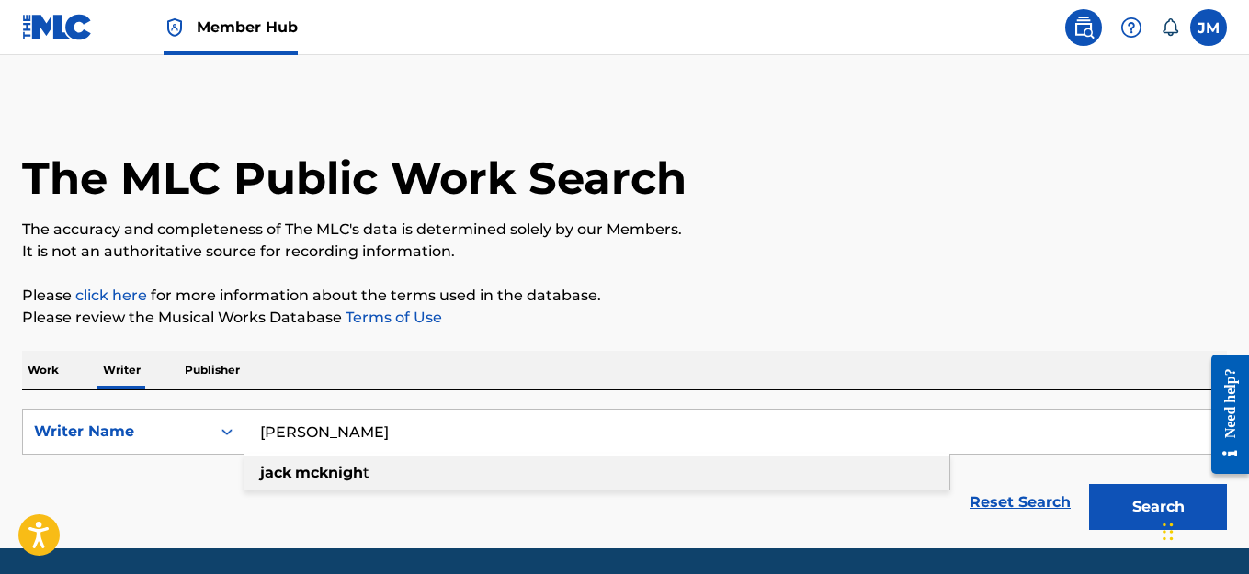
click at [350, 470] on strong "mcknigh" at bounding box center [329, 472] width 68 height 17
type input "[PERSON_NAME]"
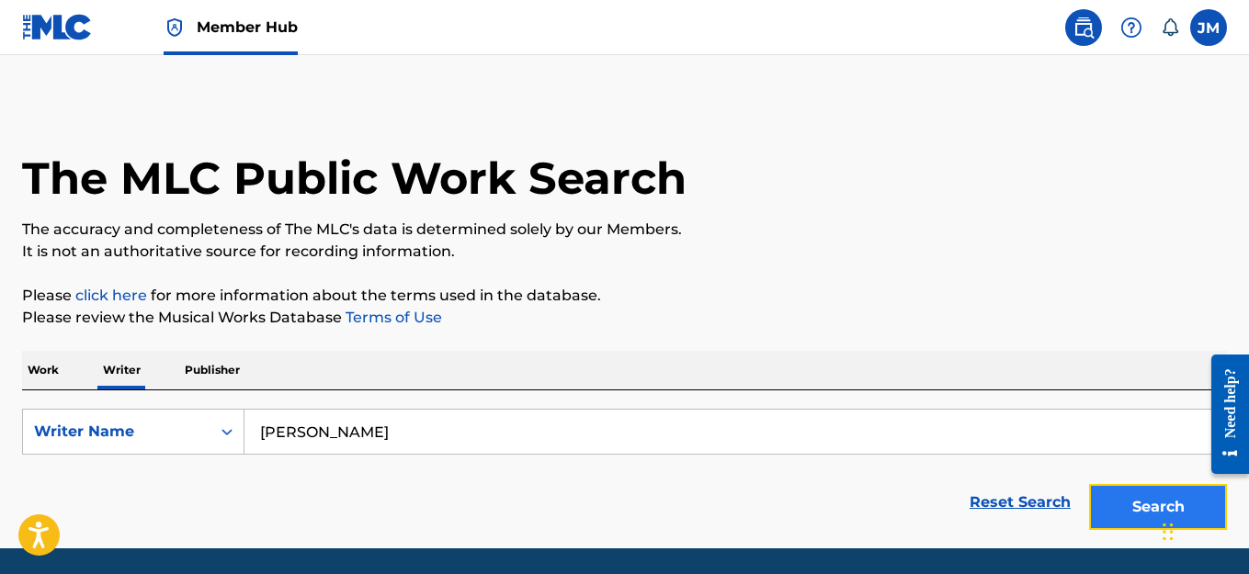
click at [1130, 500] on button "Search" at bounding box center [1158, 507] width 138 height 46
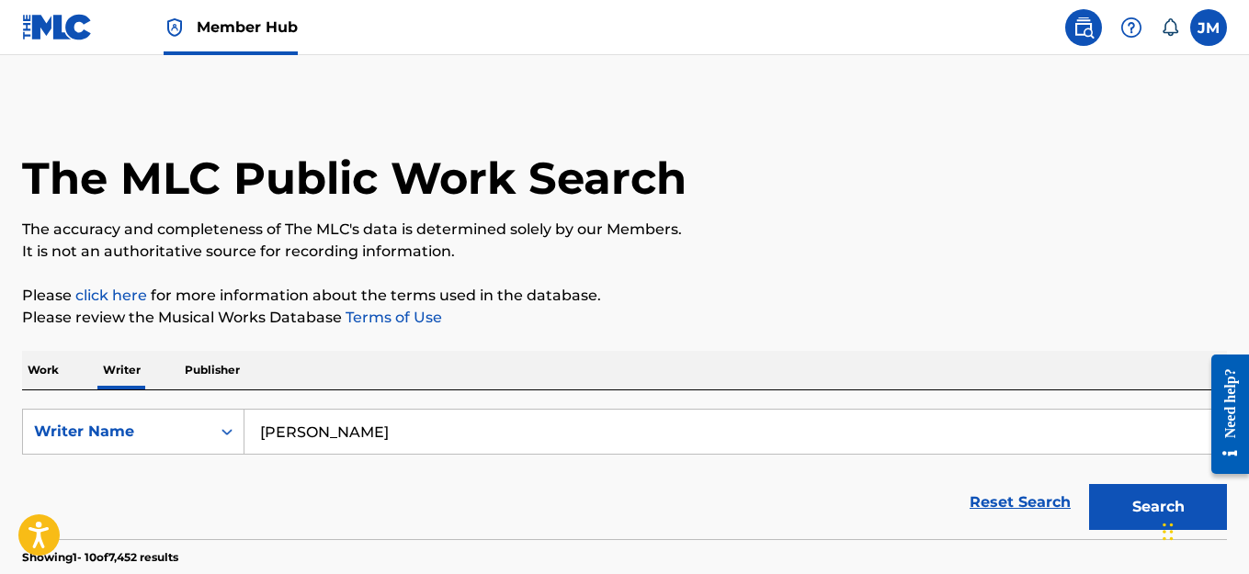
click at [786, 499] on div "Reset Search Search" at bounding box center [624, 503] width 1205 height 74
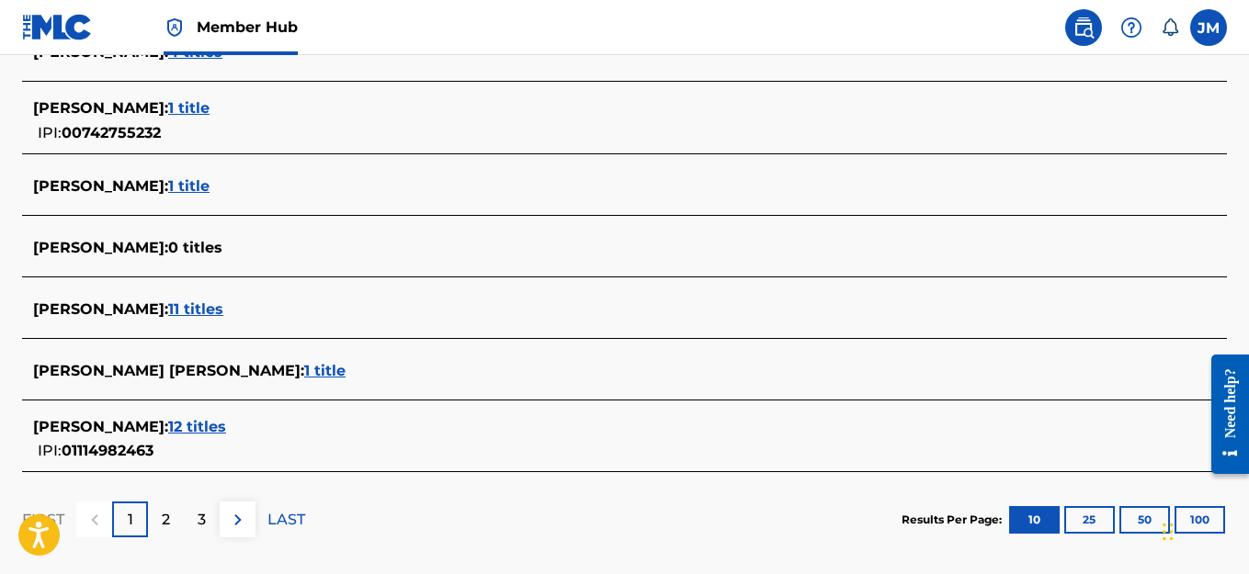
scroll to position [735, 0]
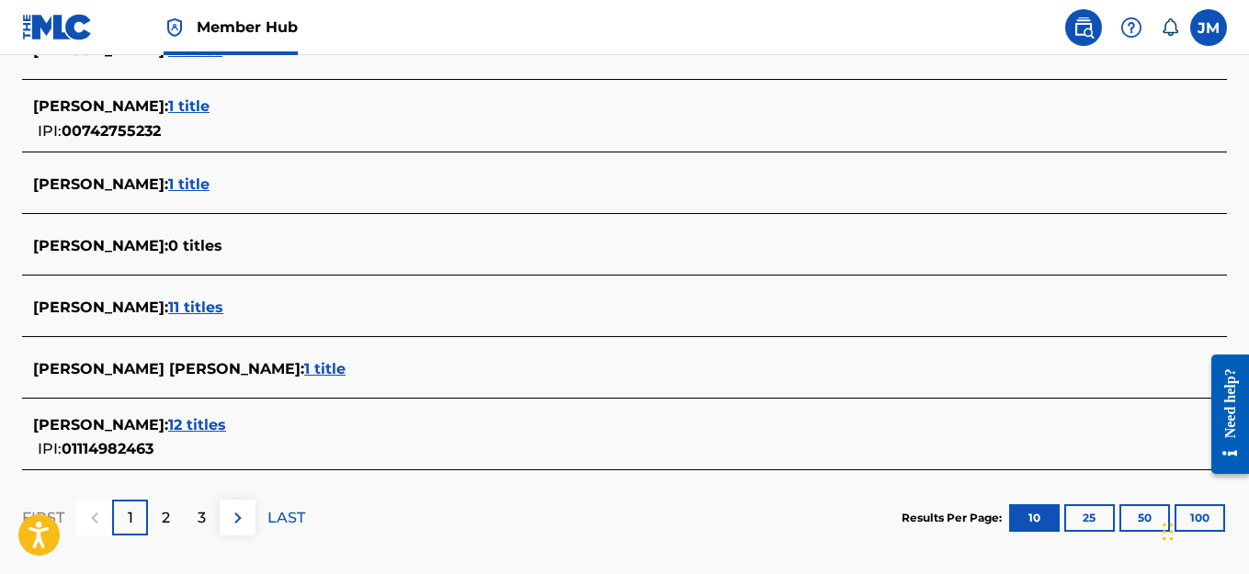
click at [191, 425] on span "12 titles" at bounding box center [197, 424] width 58 height 17
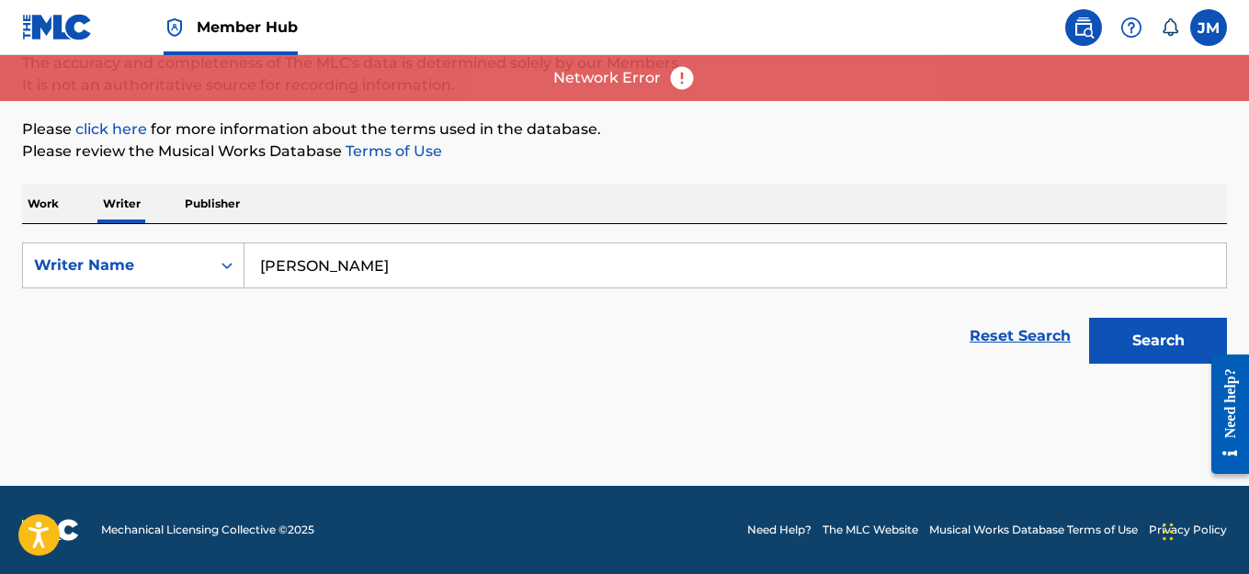
scroll to position [166, 0]
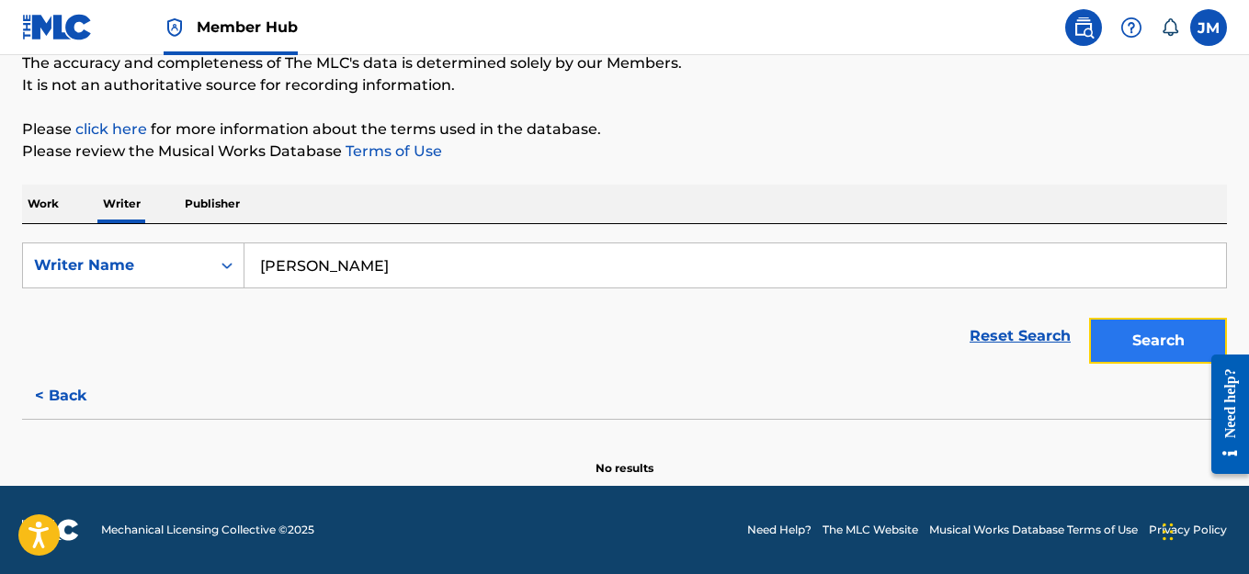
click at [1184, 334] on button "Search" at bounding box center [1158, 341] width 138 height 46
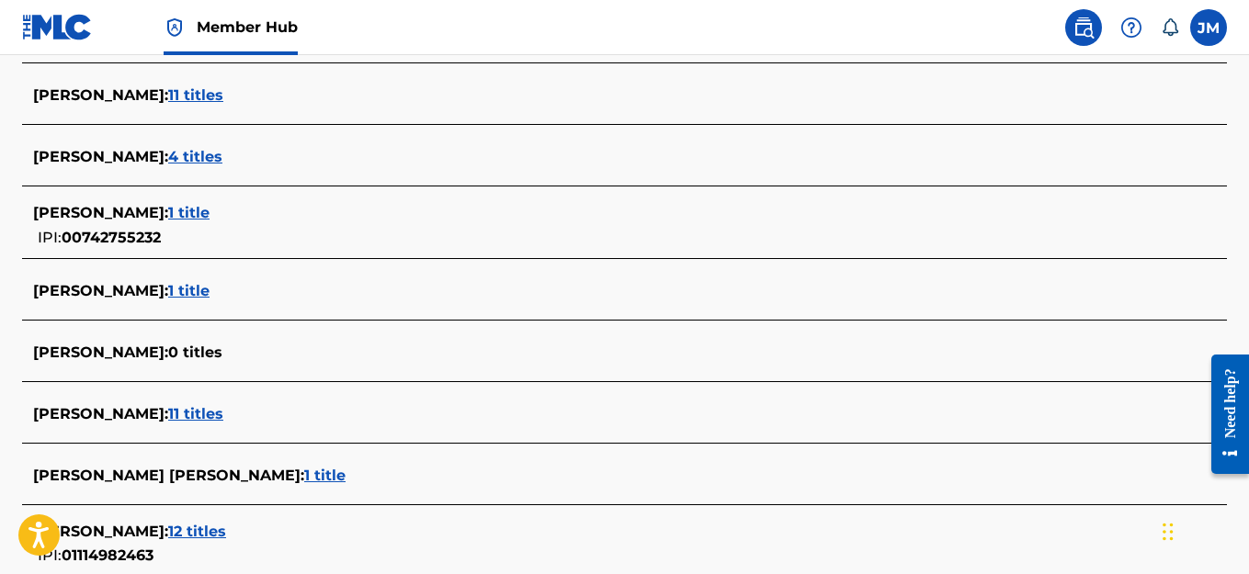
scroll to position [645, 0]
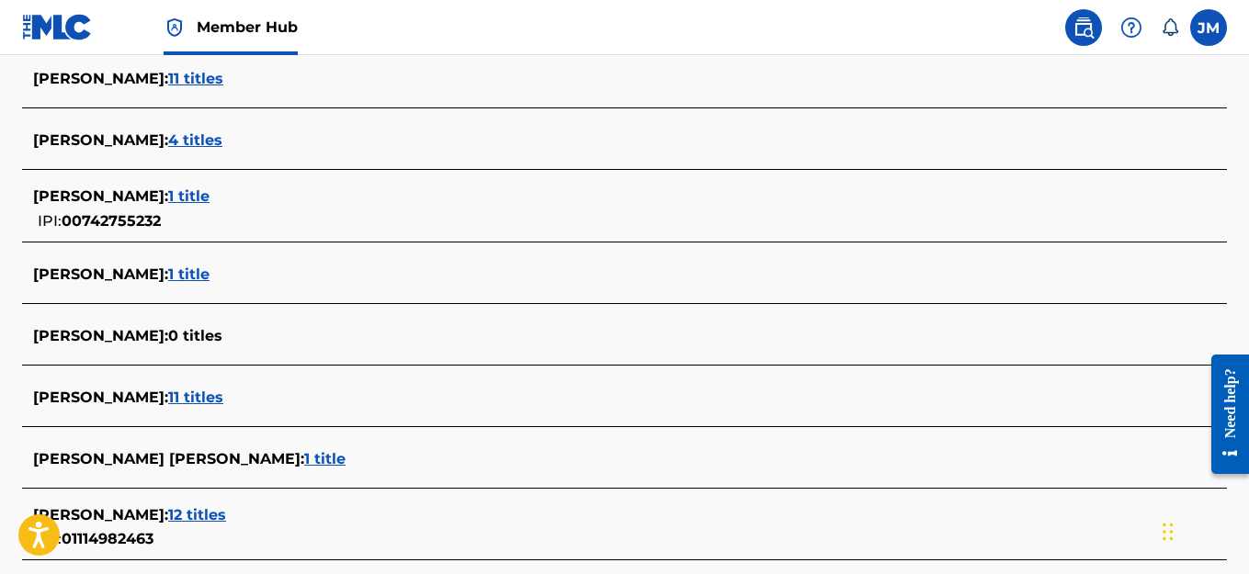
drag, startPoint x: 1250, startPoint y: 259, endPoint x: 40, endPoint y: 115, distance: 1218.7
click at [195, 514] on span "12 titles" at bounding box center [197, 514] width 58 height 17
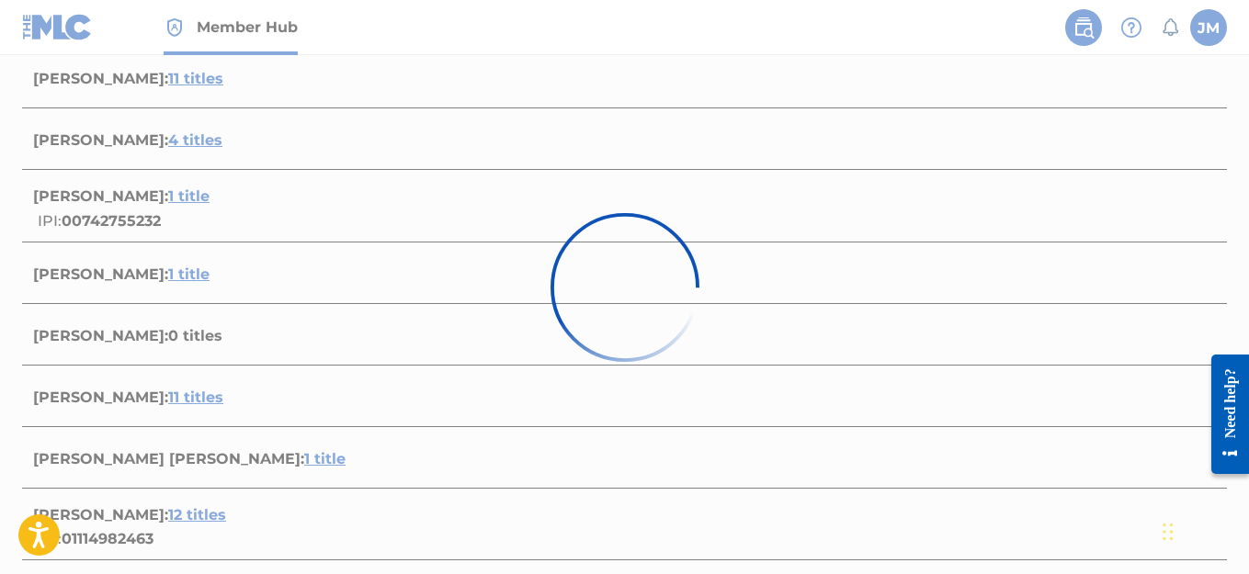
click at [195, 514] on div at bounding box center [624, 287] width 1249 height 574
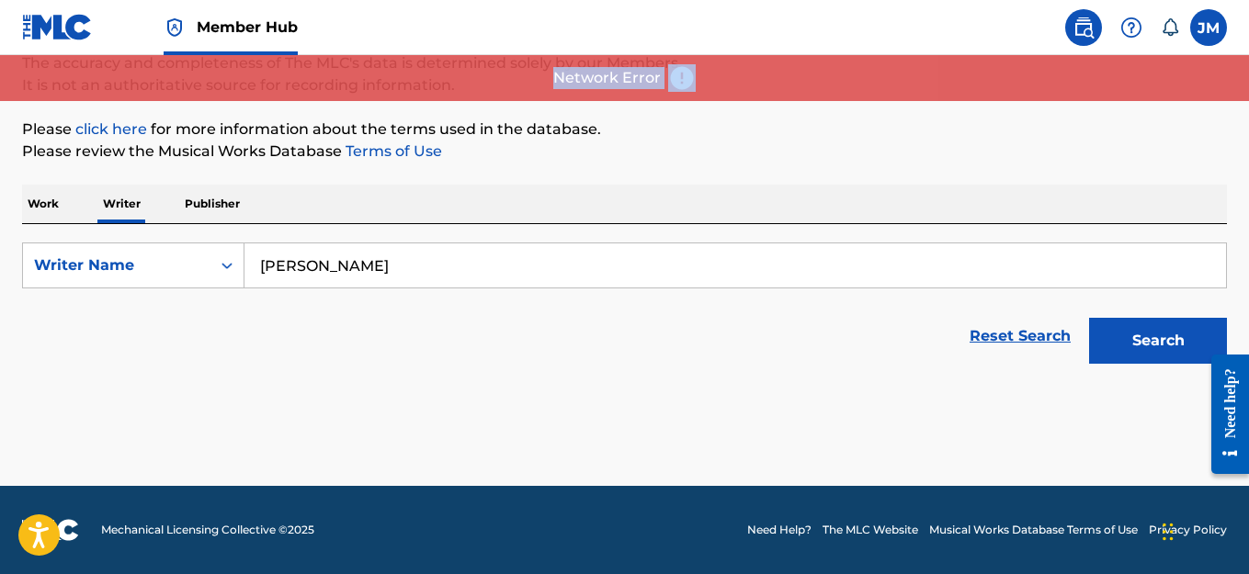
scroll to position [166, 0]
